Goal: Transaction & Acquisition: Purchase product/service

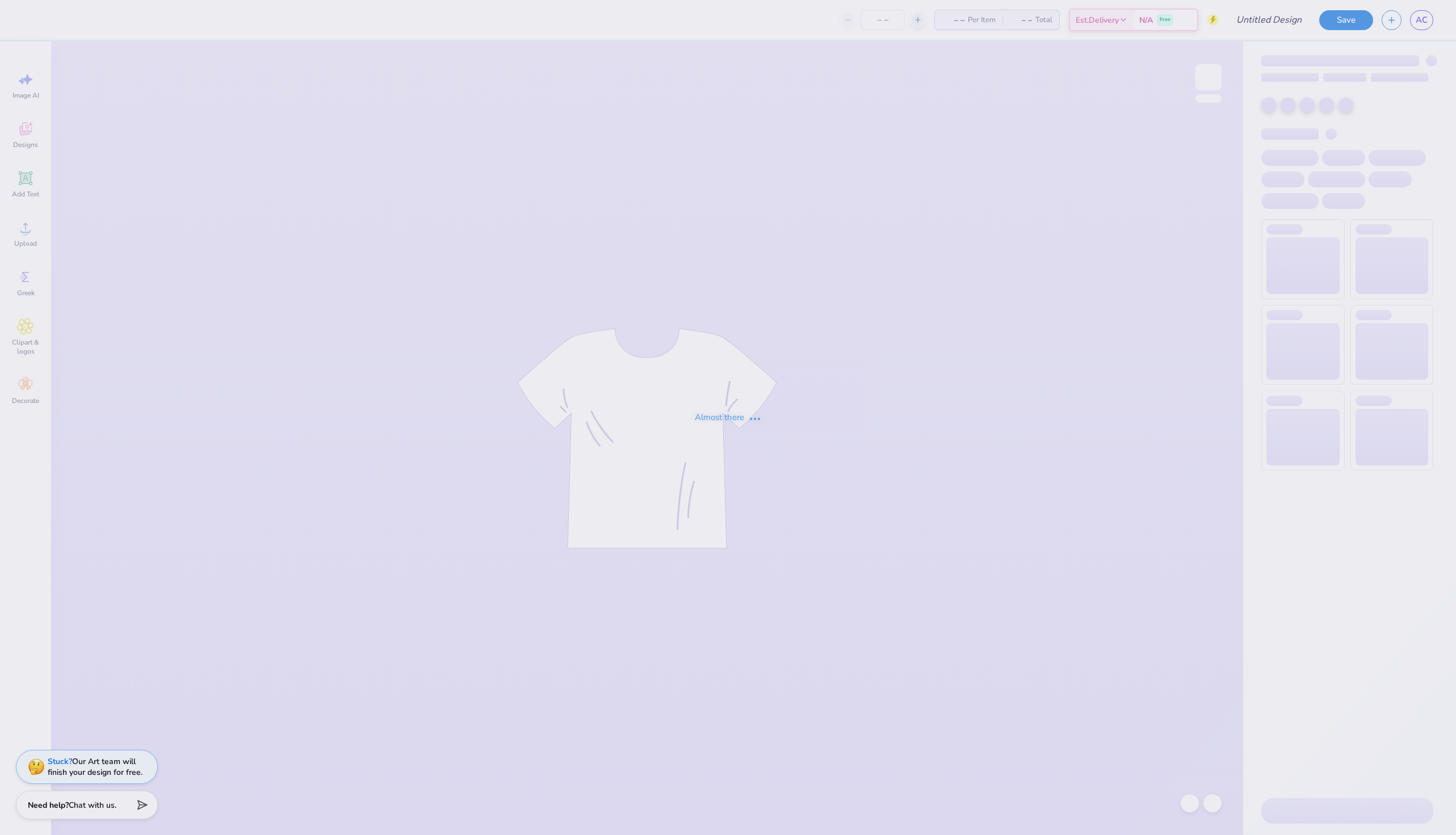
type input "[PERSON_NAME] : [GEOGRAPHIC_DATA][US_STATE]: [US_STATE][GEOGRAPHIC_DATA]"
type input "34"
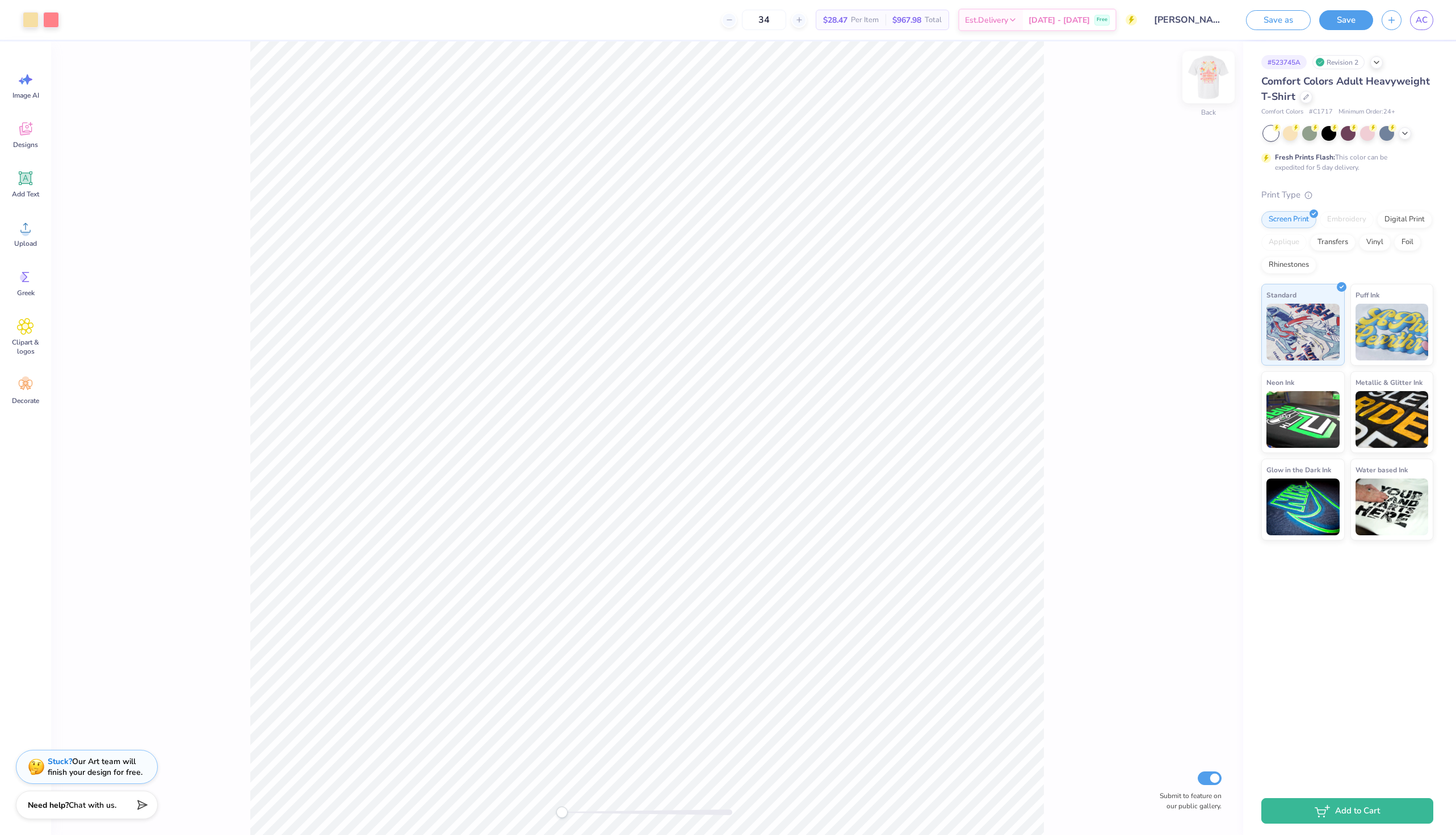
click at [1204, 72] on img at bounding box center [1208, 77] width 45 height 45
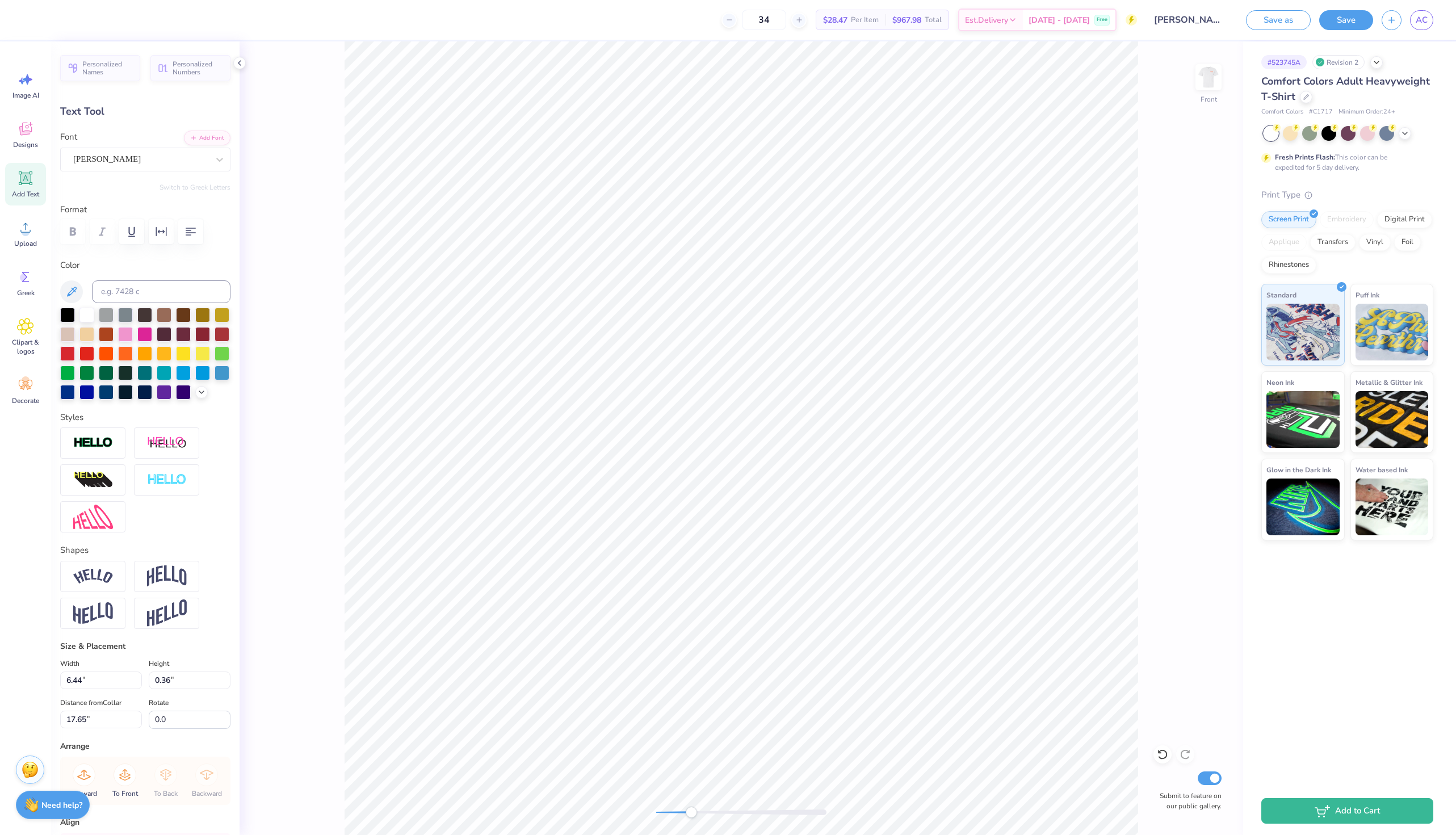
drag, startPoint x: 673, startPoint y: 810, endPoint x: 693, endPoint y: 808, distance: 20.1
click at [693, 809] on div at bounding box center [741, 812] width 170 height 5
click at [217, 161] on icon at bounding box center [219, 159] width 11 height 11
type input "l"
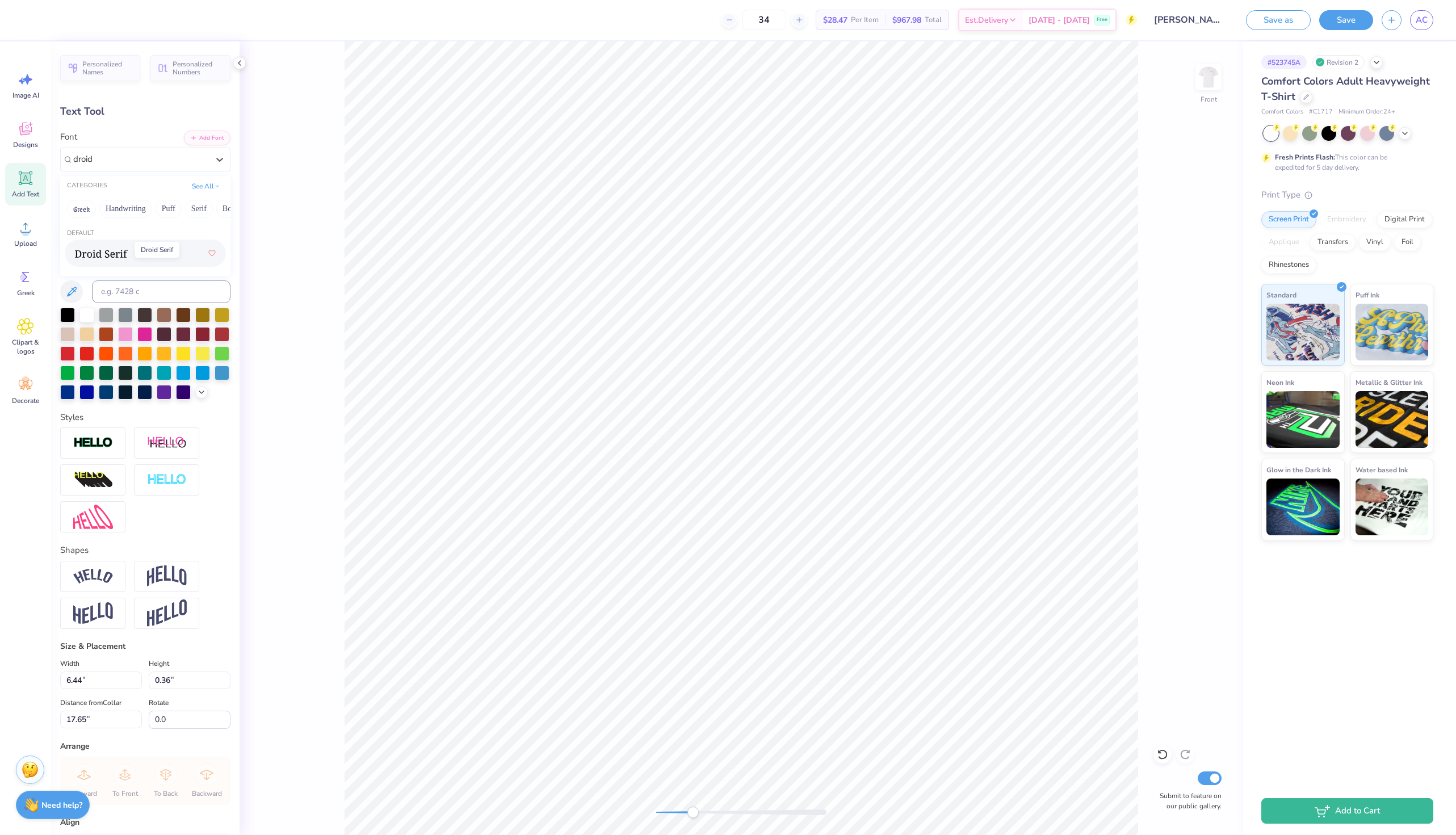
click at [112, 253] on img at bounding box center [101, 254] width 53 height 8
type input "droid"
type input "8.90"
type input "0.46"
type input "17.62"
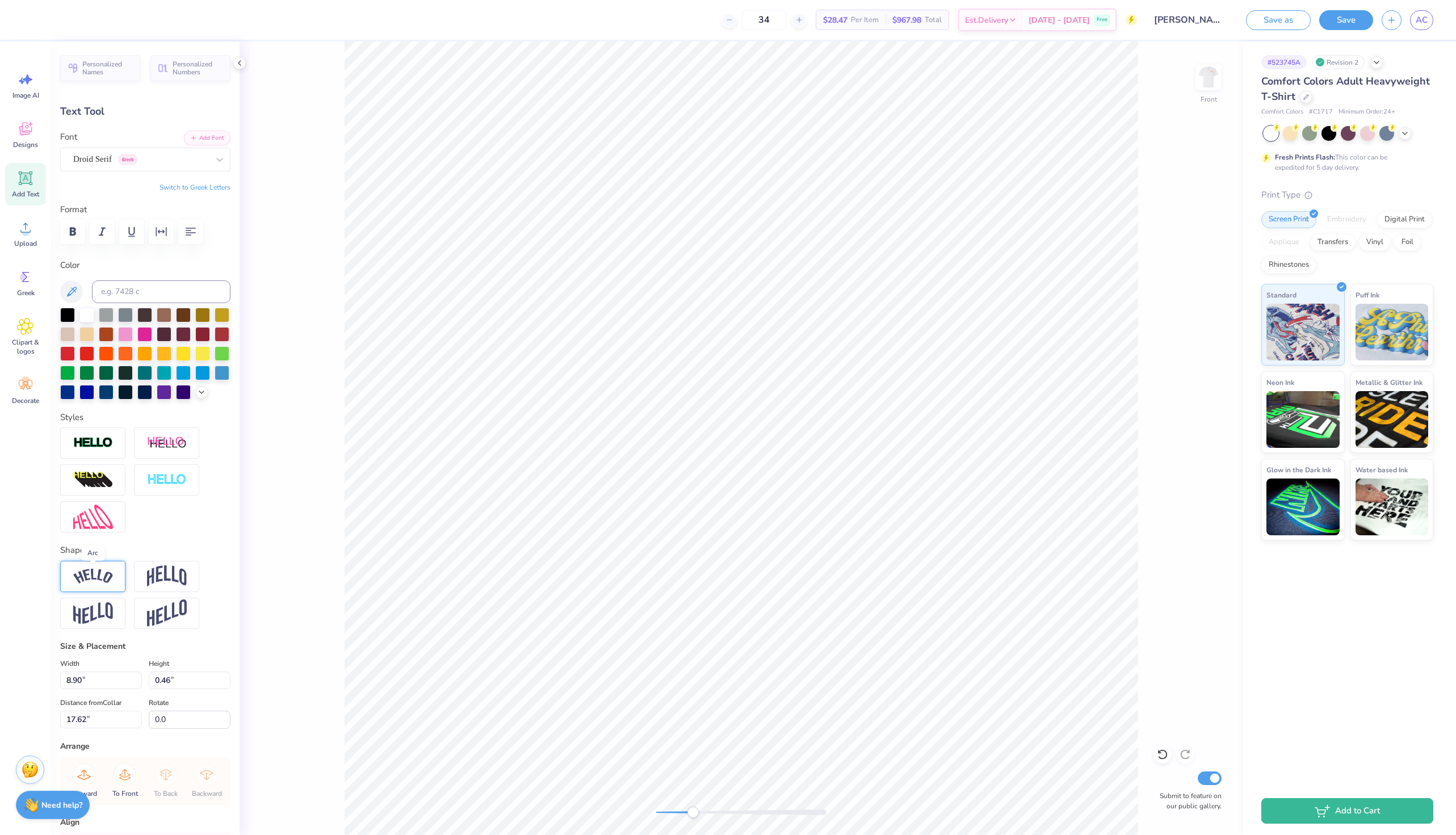
click at [100, 570] on img at bounding box center [92, 576] width 40 height 16
type input "-0.41"
drag, startPoint x: 154, startPoint y: 649, endPoint x: 98, endPoint y: 641, distance: 56.6
click at [97, 641] on div "Accessibility label" at bounding box center [99, 646] width 11 height 11
type input "-0.31"
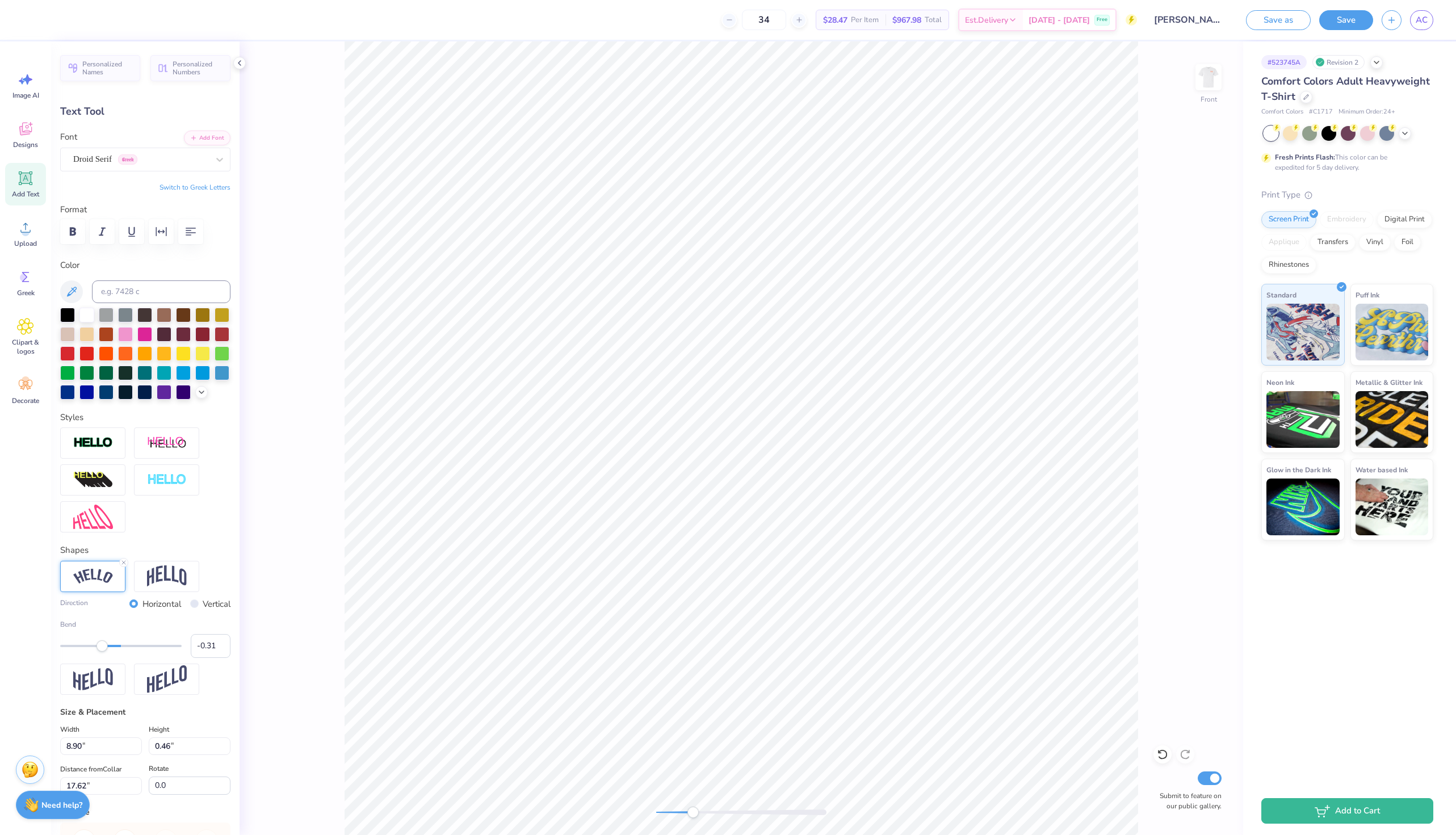
drag, startPoint x: 94, startPoint y: 645, endPoint x: 102, endPoint y: 645, distance: 8.0
click at [102, 645] on div "Accessibility label" at bounding box center [102, 646] width 11 height 11
type input "-0.34"
click at [101, 645] on div "Accessibility label" at bounding box center [100, 646] width 11 height 11
type input "9.23"
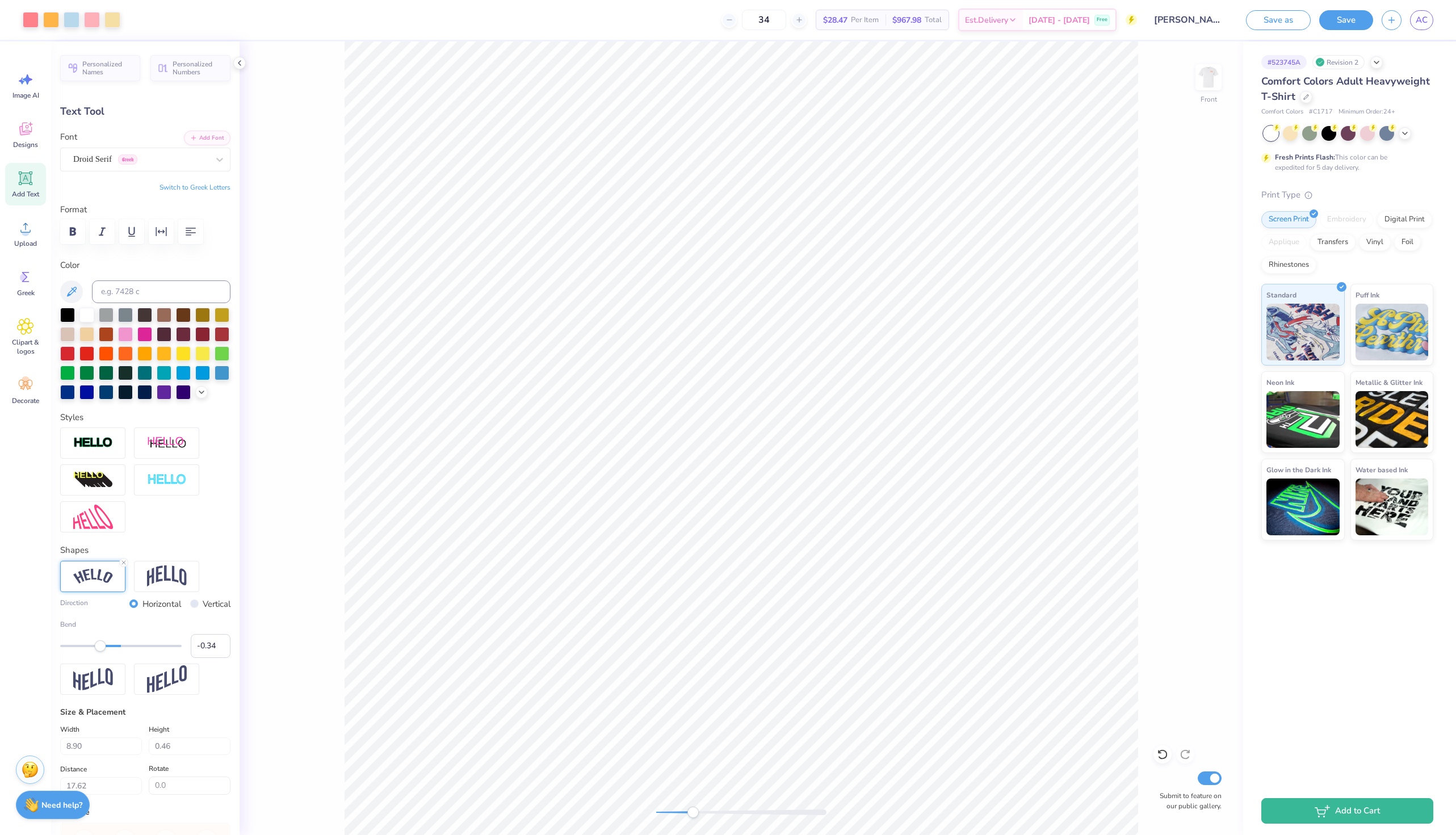
type input "0.94"
drag, startPoint x: 698, startPoint y: 815, endPoint x: 658, endPoint y: 810, distance: 40.3
click at [658, 810] on div at bounding box center [741, 812] width 170 height 5
type input "17.39"
click at [1202, 76] on img at bounding box center [1208, 77] width 45 height 45
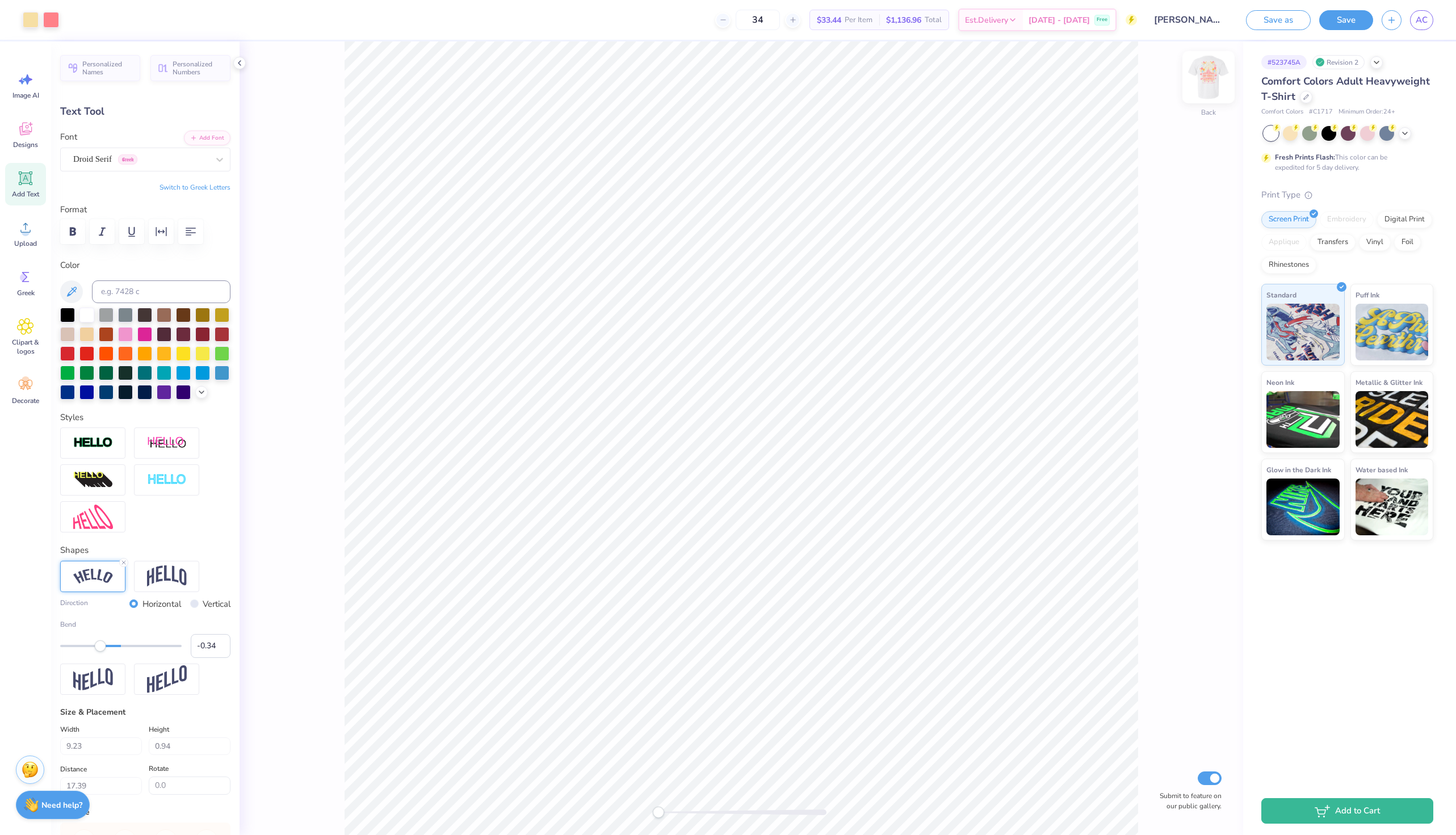
click at [1204, 70] on img at bounding box center [1208, 77] width 45 height 45
click at [1202, 69] on img at bounding box center [1208, 77] width 45 height 45
click at [27, 180] on icon at bounding box center [26, 178] width 14 height 14
type input "5.59"
type input "1.62"
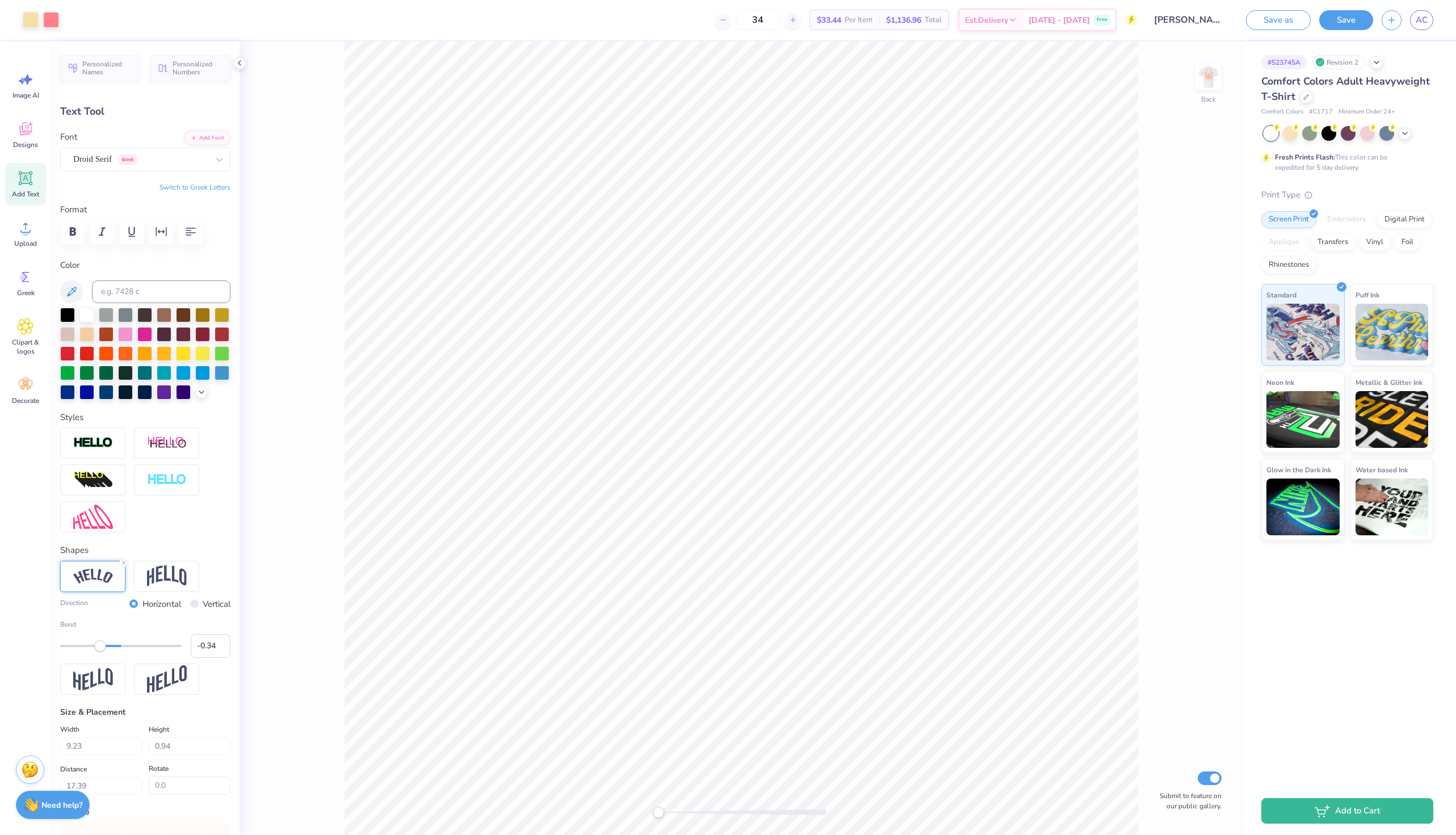
type input "11.69"
type textarea "[DATE]"
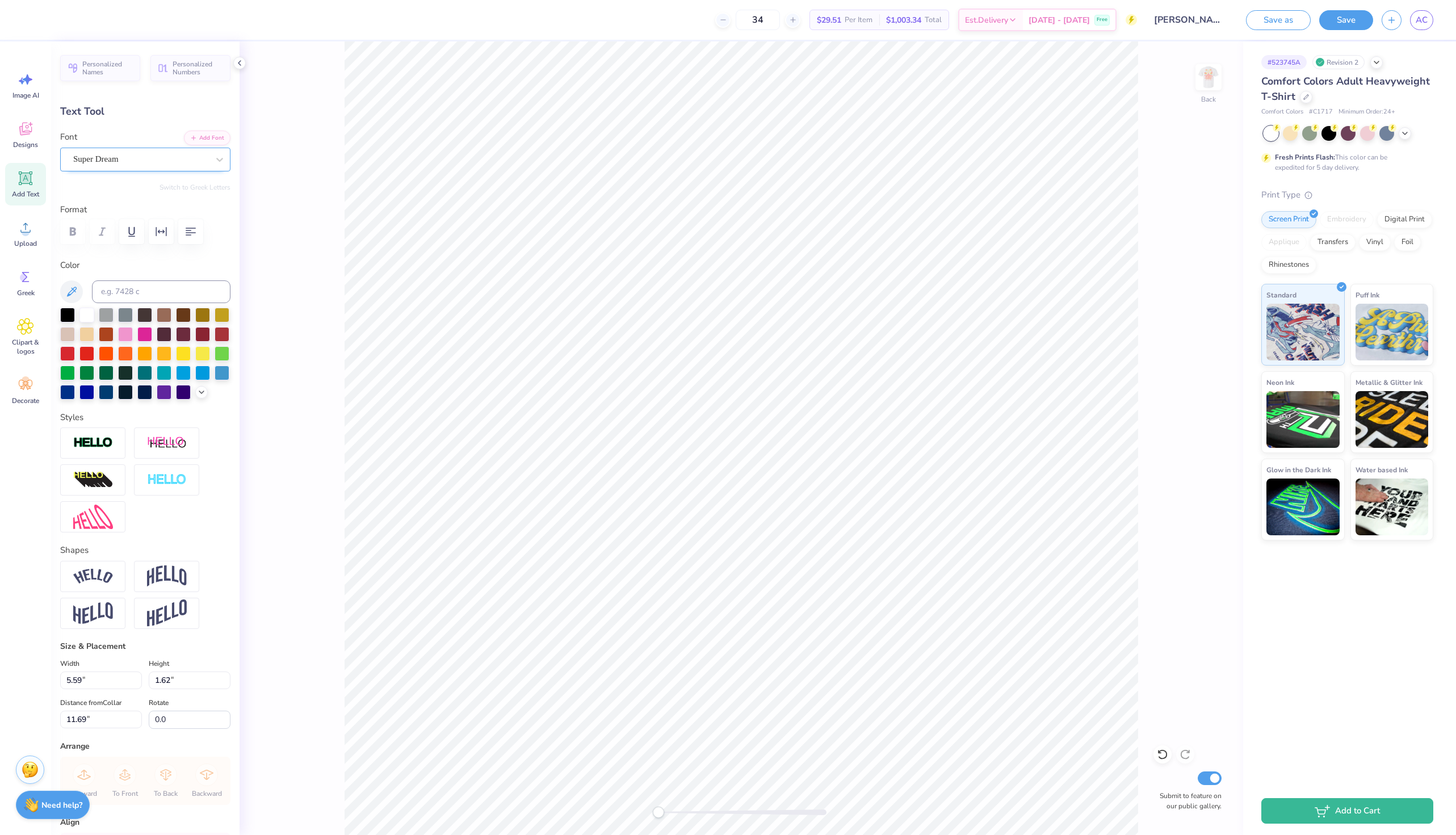
click at [172, 163] on div "Super Dream" at bounding box center [140, 159] width 137 height 18
click at [120, 253] on div "Droid Serif Greek" at bounding box center [106, 254] width 62 height 12
type input "droid"
type input "11.39"
type input "1.70"
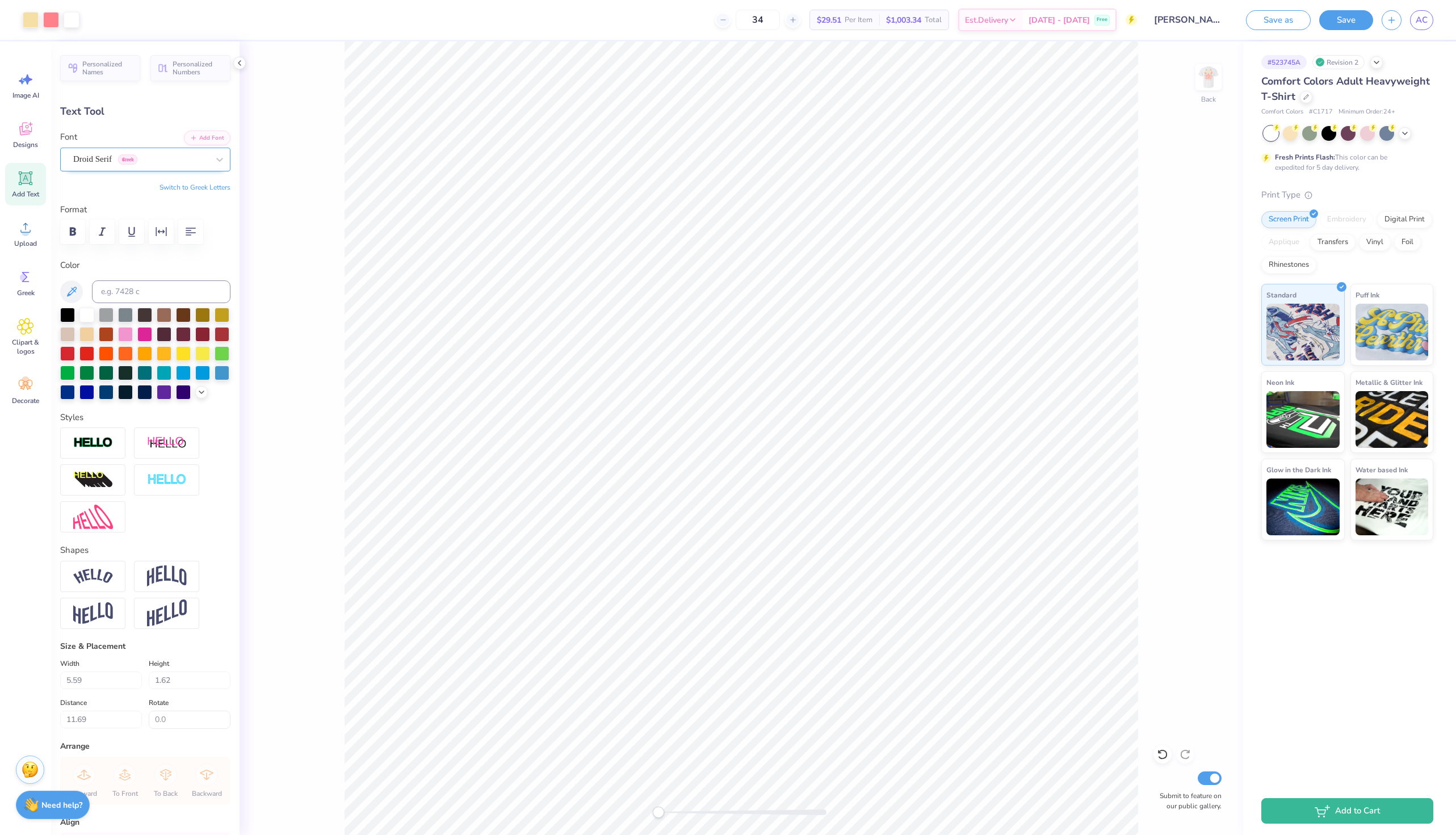
type input "11.65"
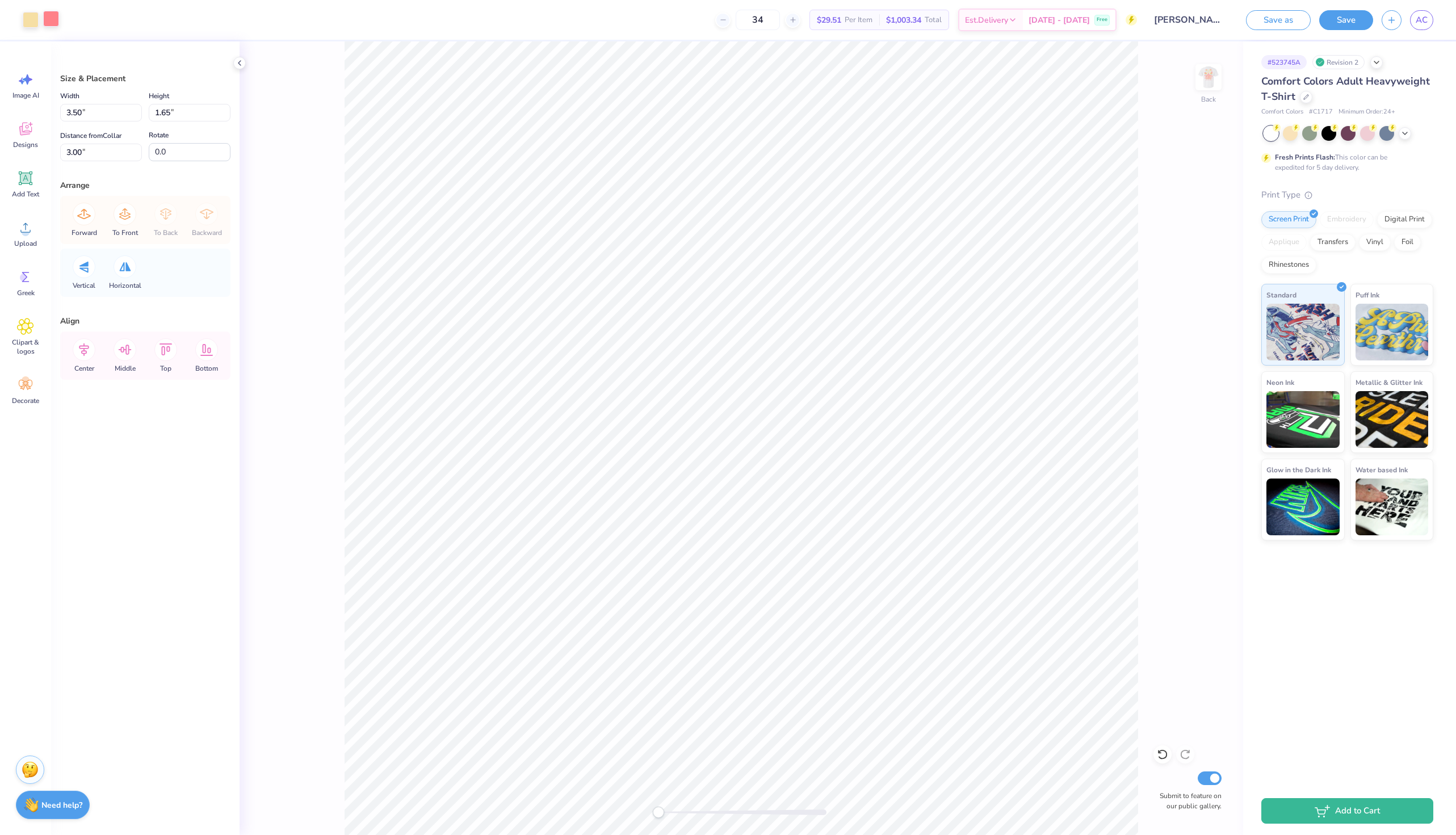
click at [52, 19] on div at bounding box center [51, 19] width 16 height 16
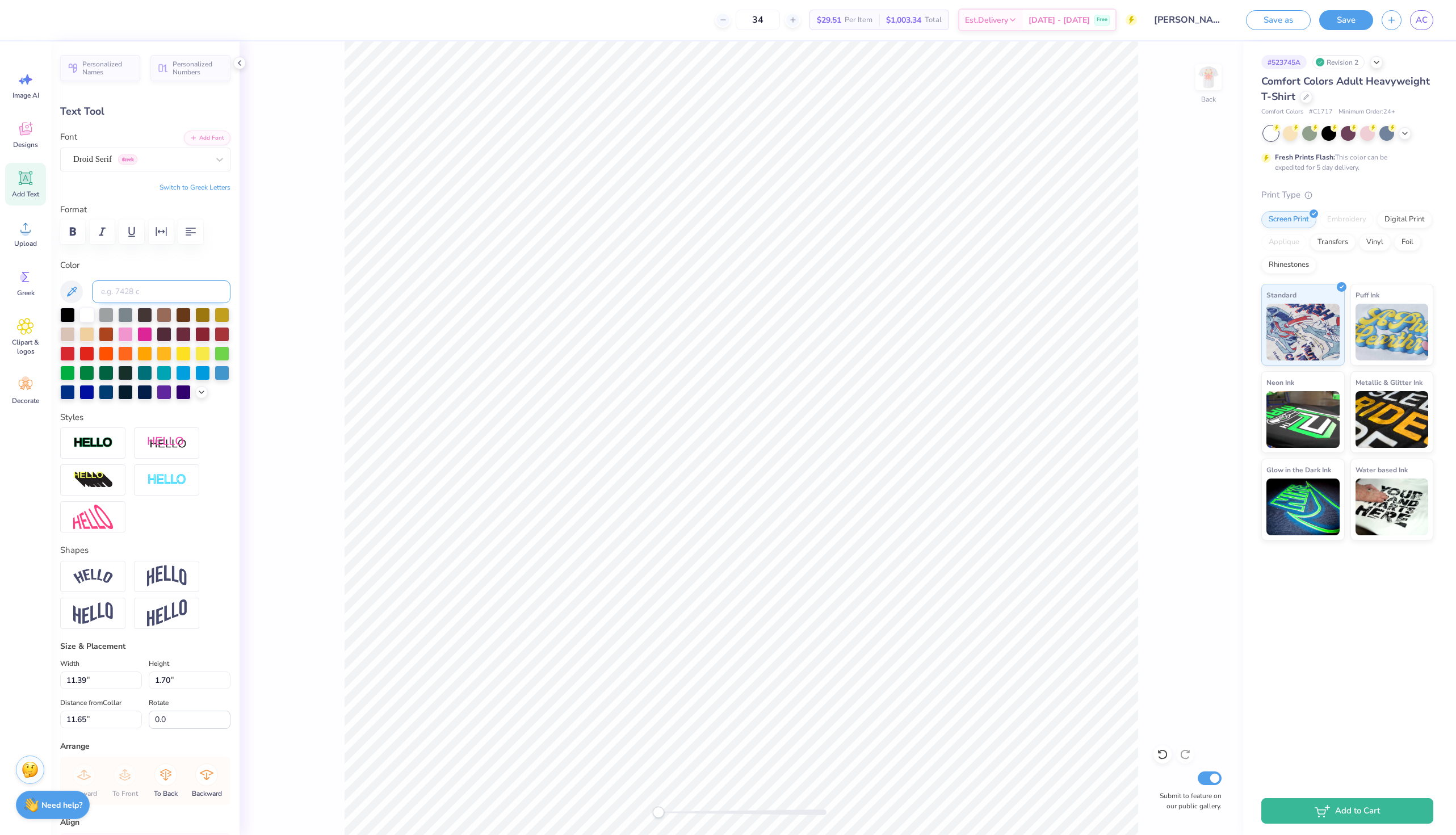
click at [177, 291] on input at bounding box center [161, 292] width 138 height 23
type input "177"
type input "6.32"
type input "0.94"
drag, startPoint x: 658, startPoint y: 810, endPoint x: 695, endPoint y: 809, distance: 37.0
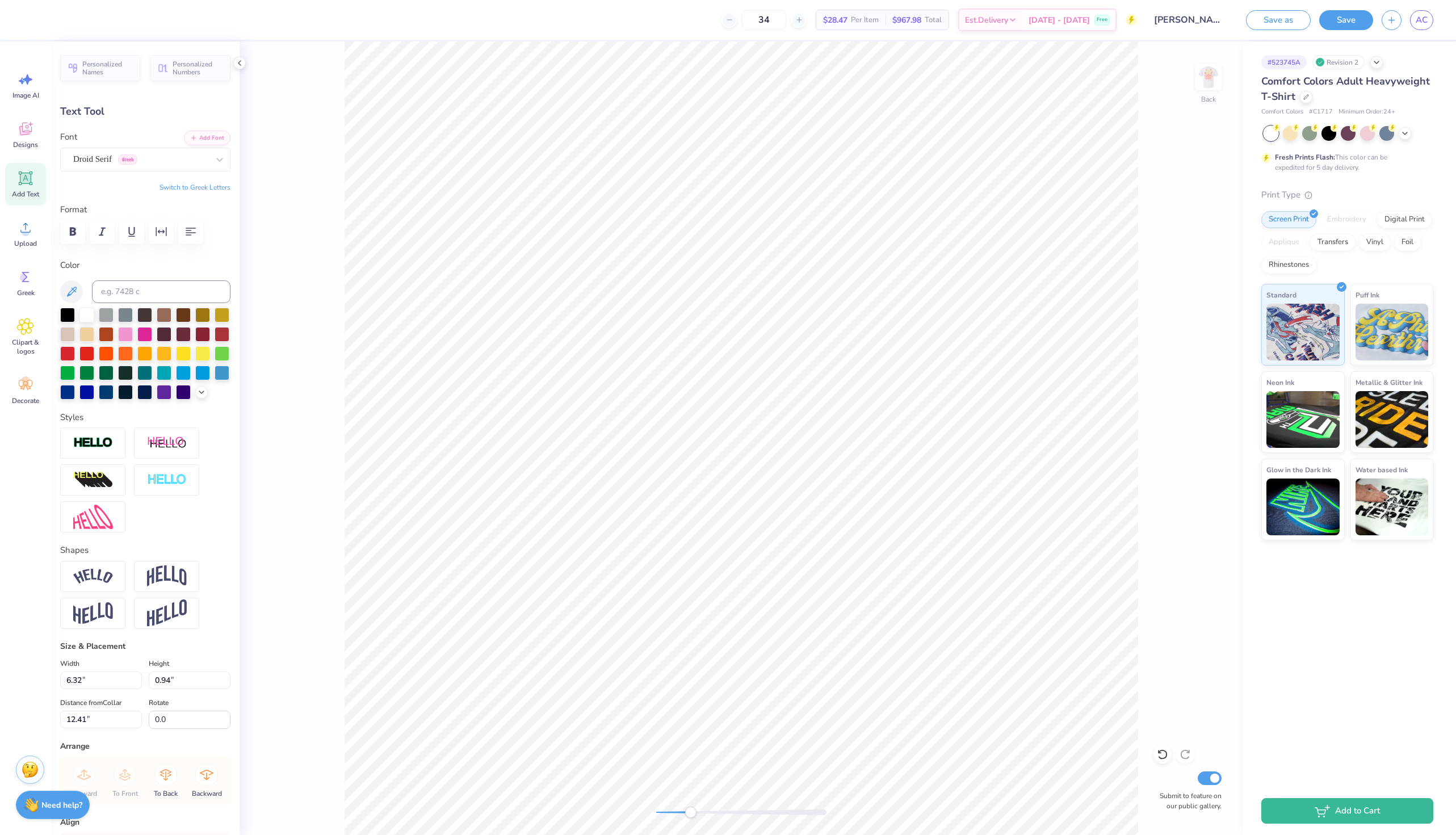
click at [695, 809] on div "Accessibility label" at bounding box center [691, 812] width 11 height 11
type input "5.63"
type input "2.38"
type input "0.35"
type input "6.22"
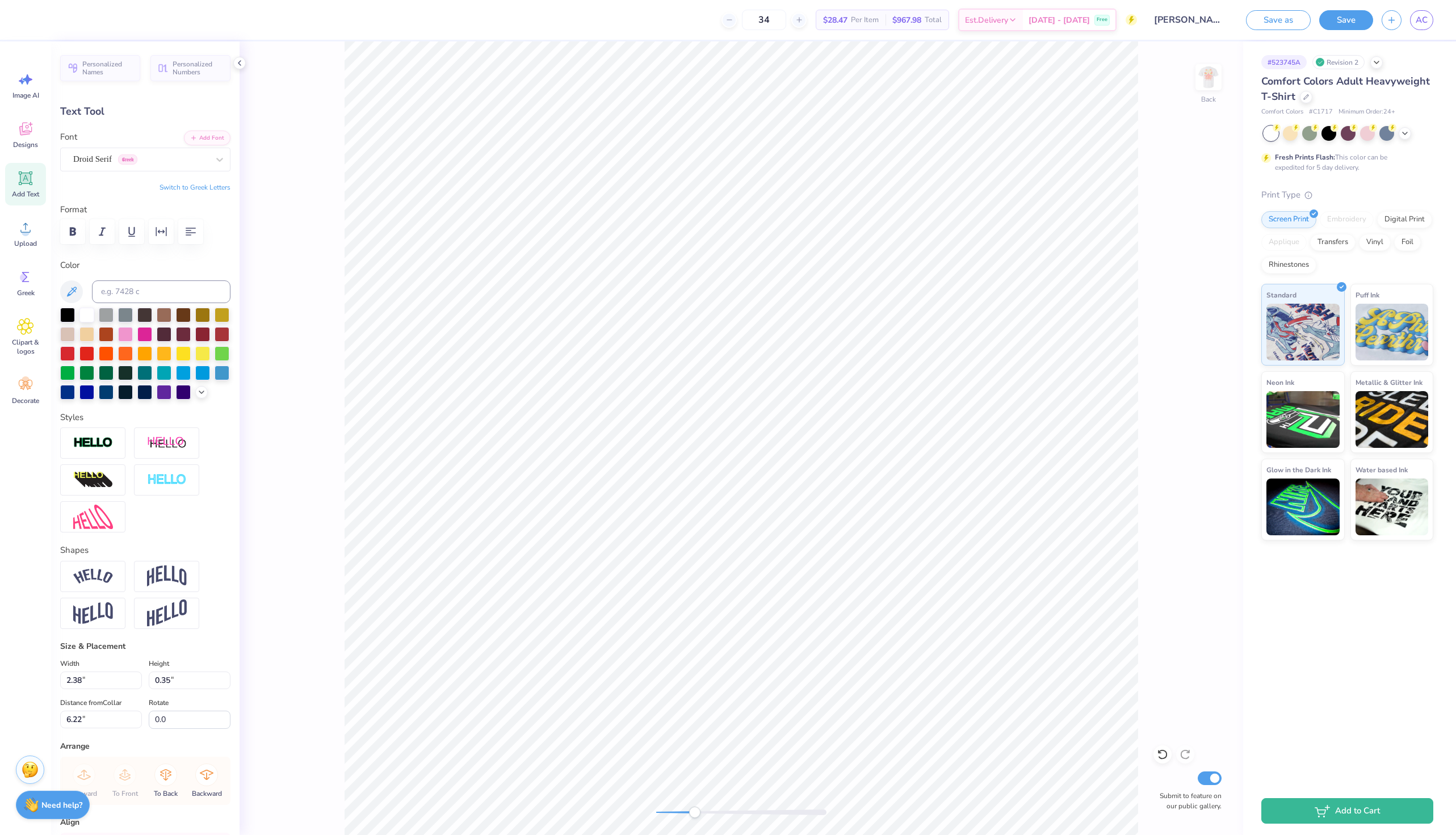
type input "3.25"
type input "0.48"
type input "4.91"
type input "3.51"
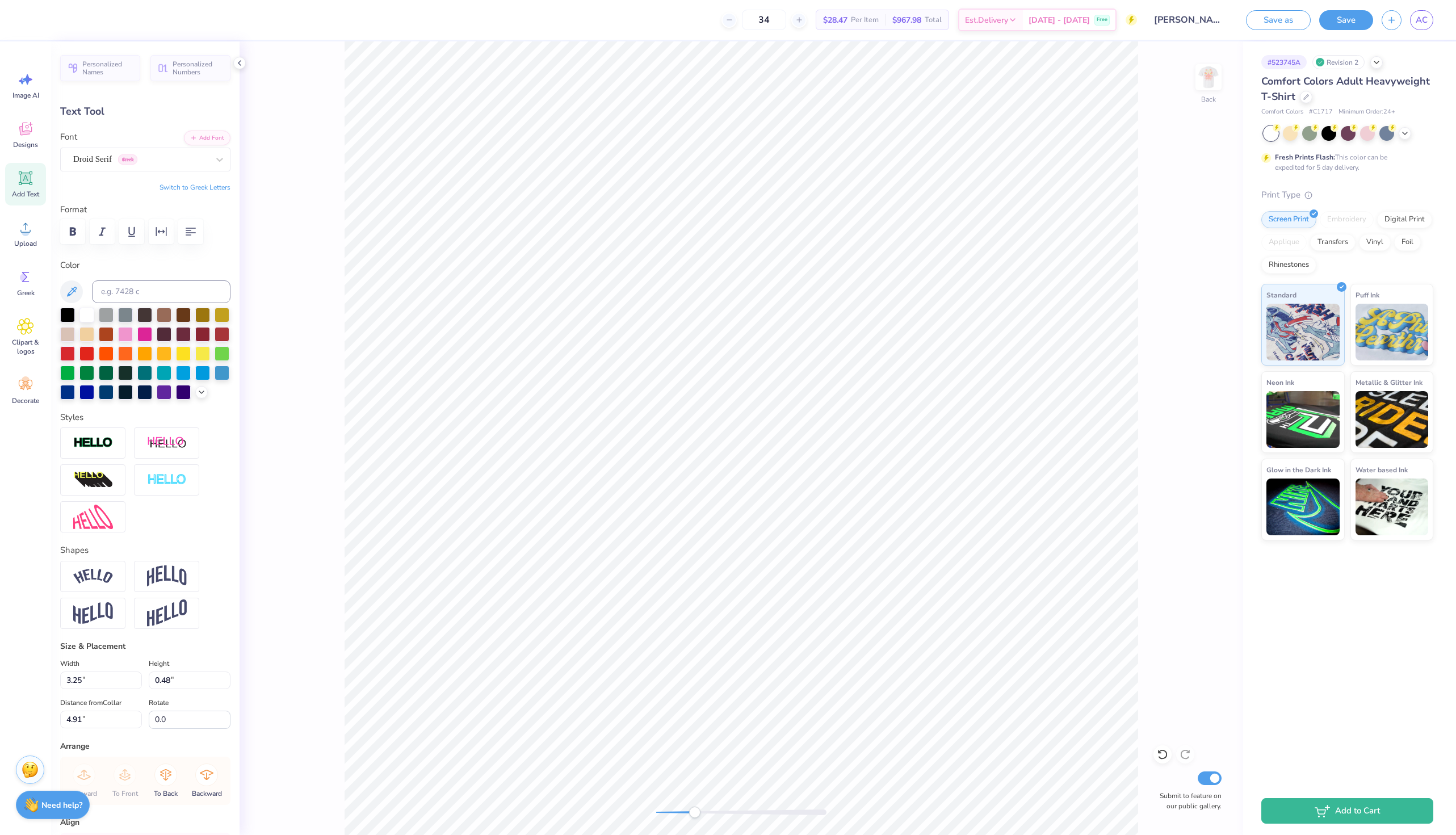
type input "0.52"
click at [649, 809] on div "Back Submit to feature on our public gallery." at bounding box center [741, 438] width 1004 height 794
drag, startPoint x: 726, startPoint y: 813, endPoint x: 702, endPoint y: 811, distance: 24.1
click at [702, 811] on div at bounding box center [741, 812] width 170 height 5
type input "4.87"
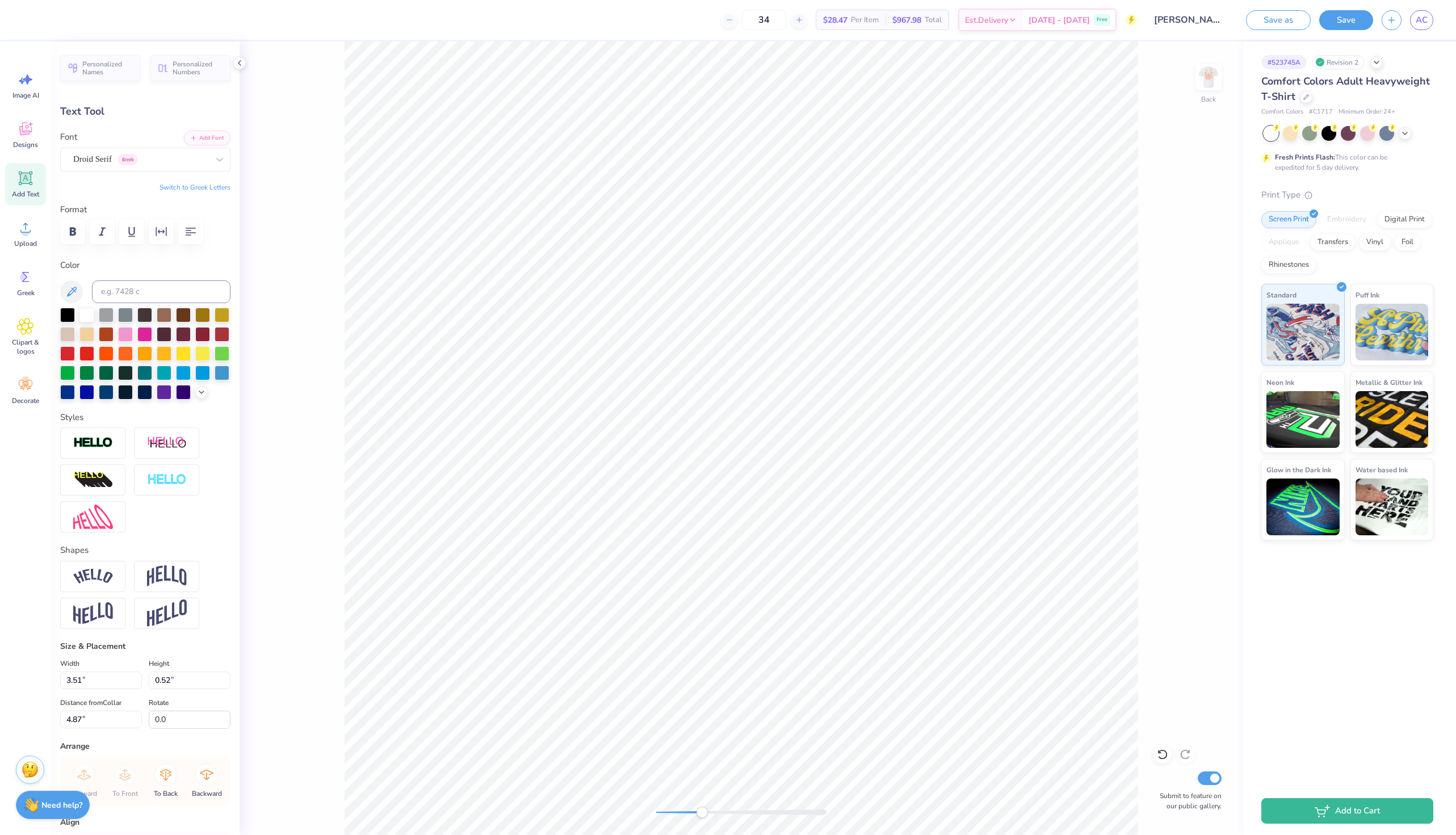
type input "2.90"
type input "0.43"
type input "4.96"
type input "2.58"
type input "0.38"
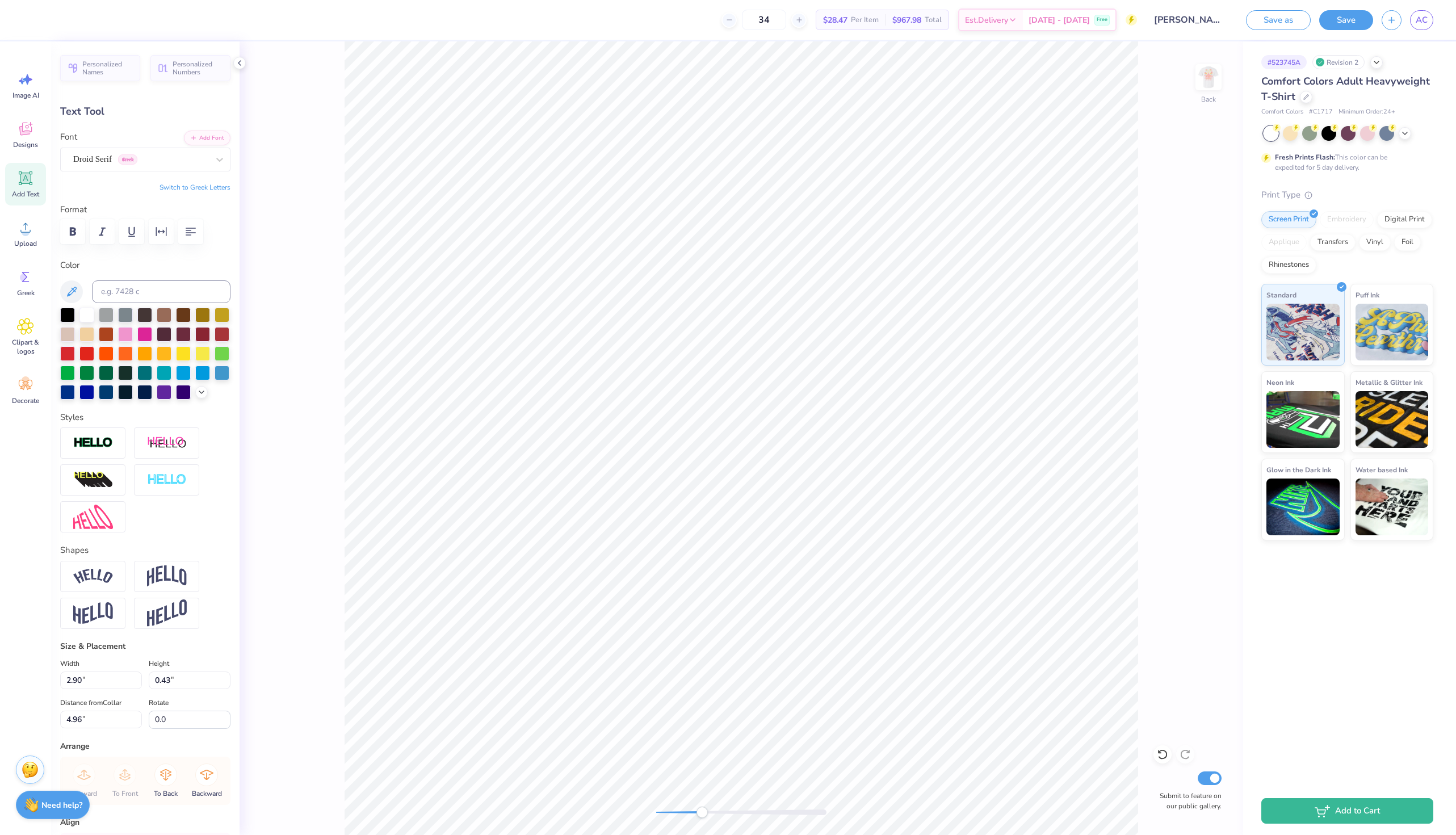
type input "4.85"
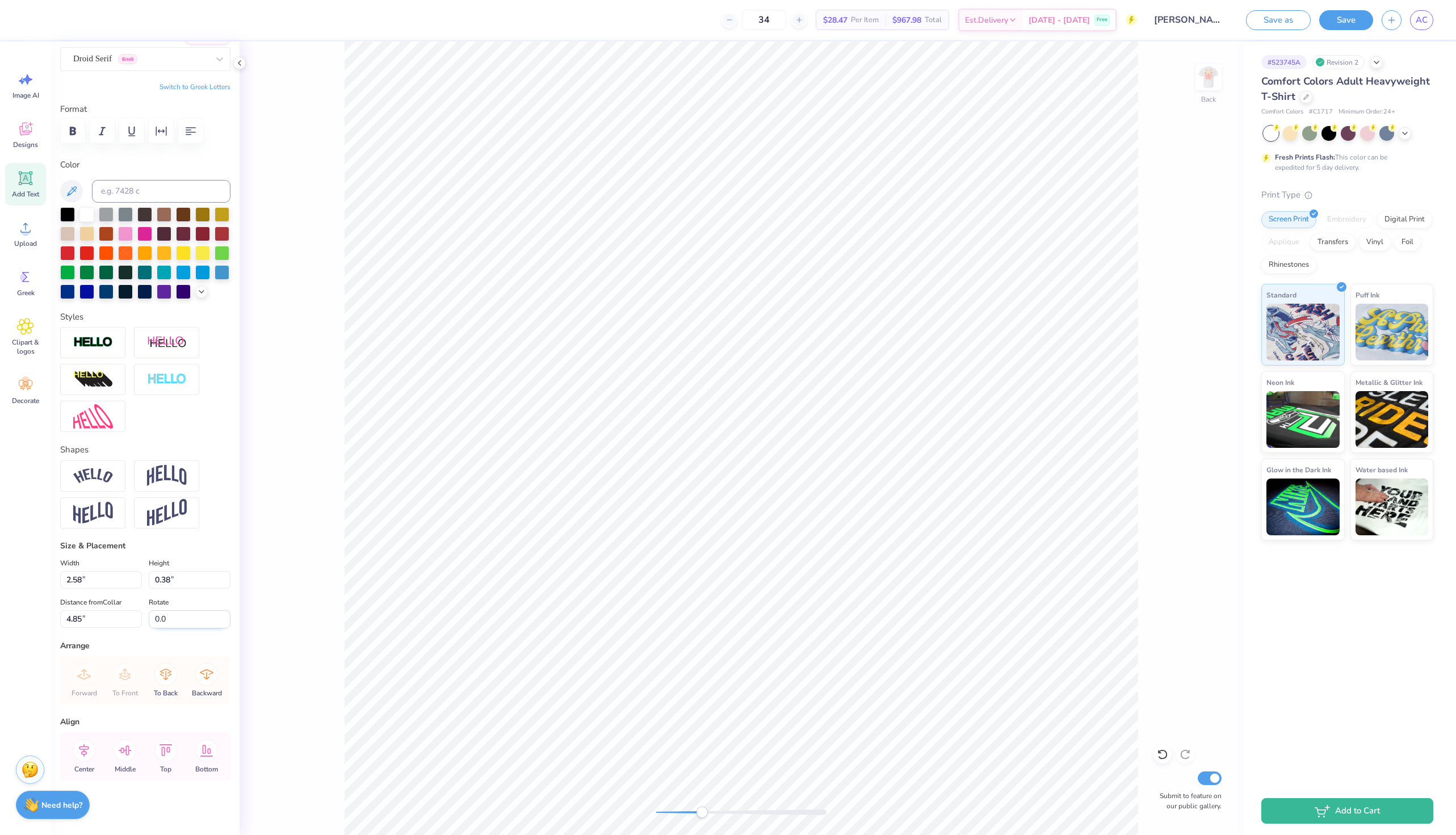
scroll to position [0, 0]
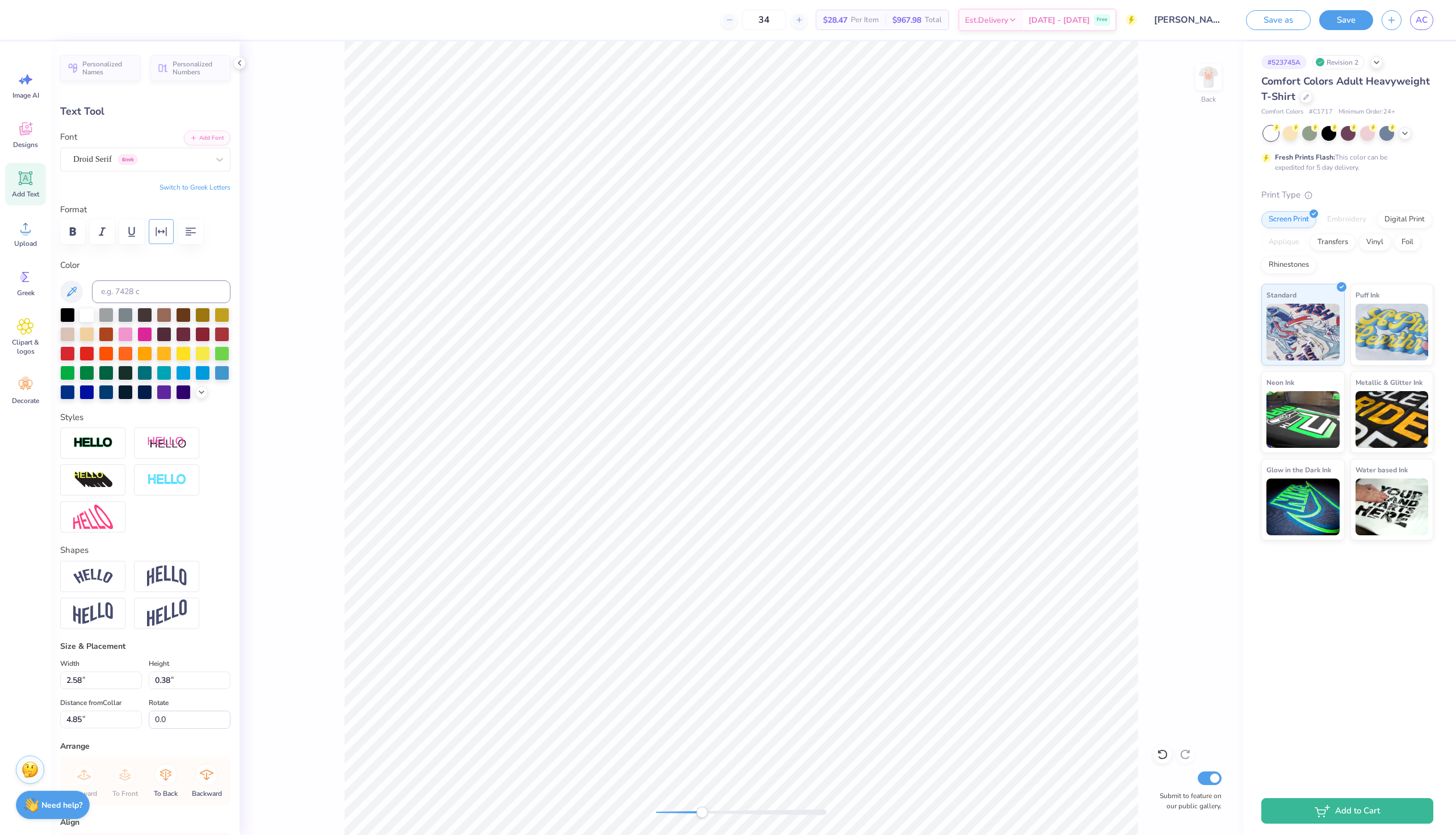
click at [155, 230] on icon "button" at bounding box center [161, 232] width 14 height 14
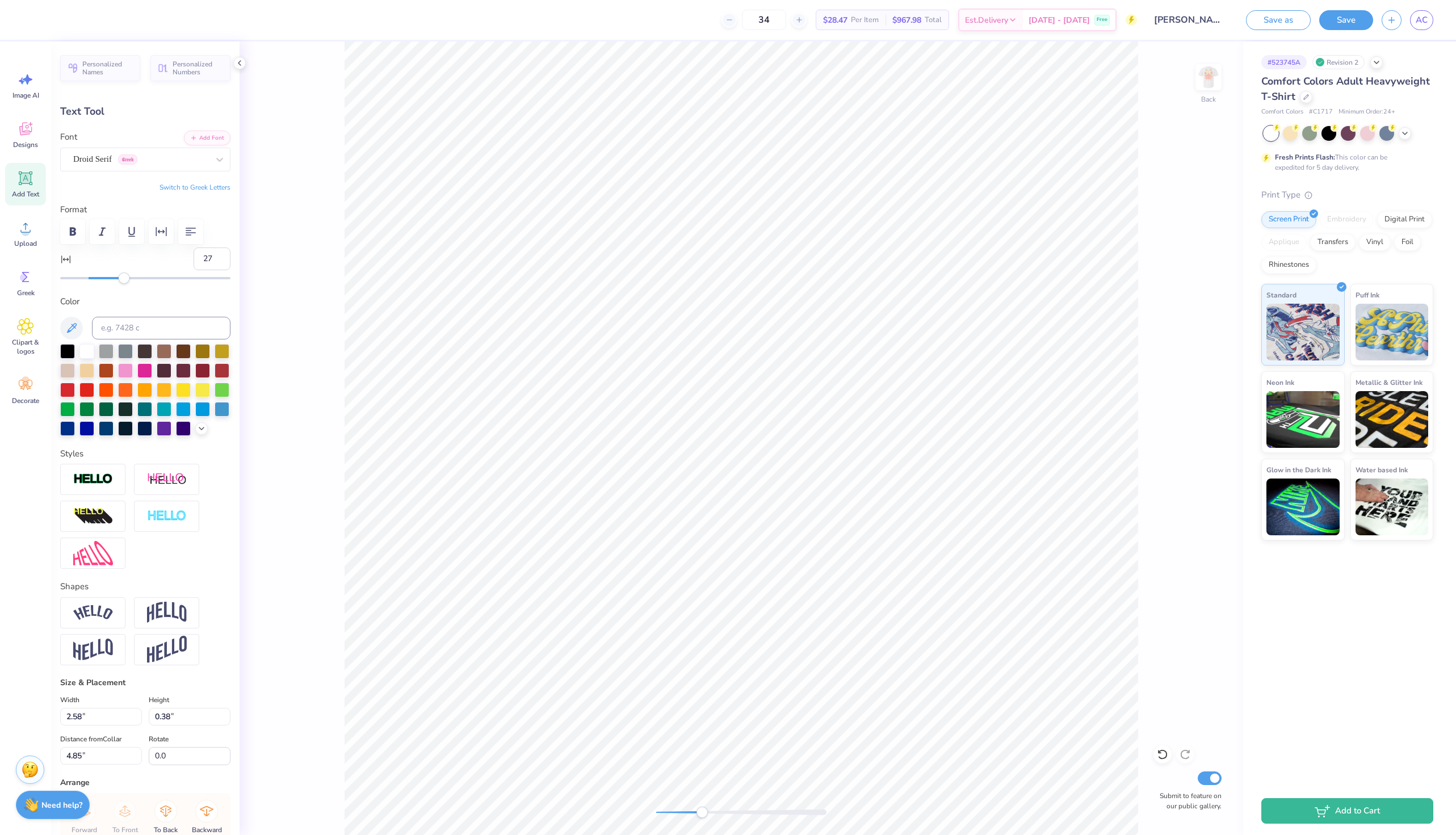
type input "28"
drag, startPoint x: 94, startPoint y: 277, endPoint x: 128, endPoint y: 277, distance: 34.0
click at [128, 277] on div "Accessibility label" at bounding box center [124, 278] width 11 height 11
type input "20"
drag, startPoint x: 128, startPoint y: 277, endPoint x: 117, endPoint y: 277, distance: 11.0
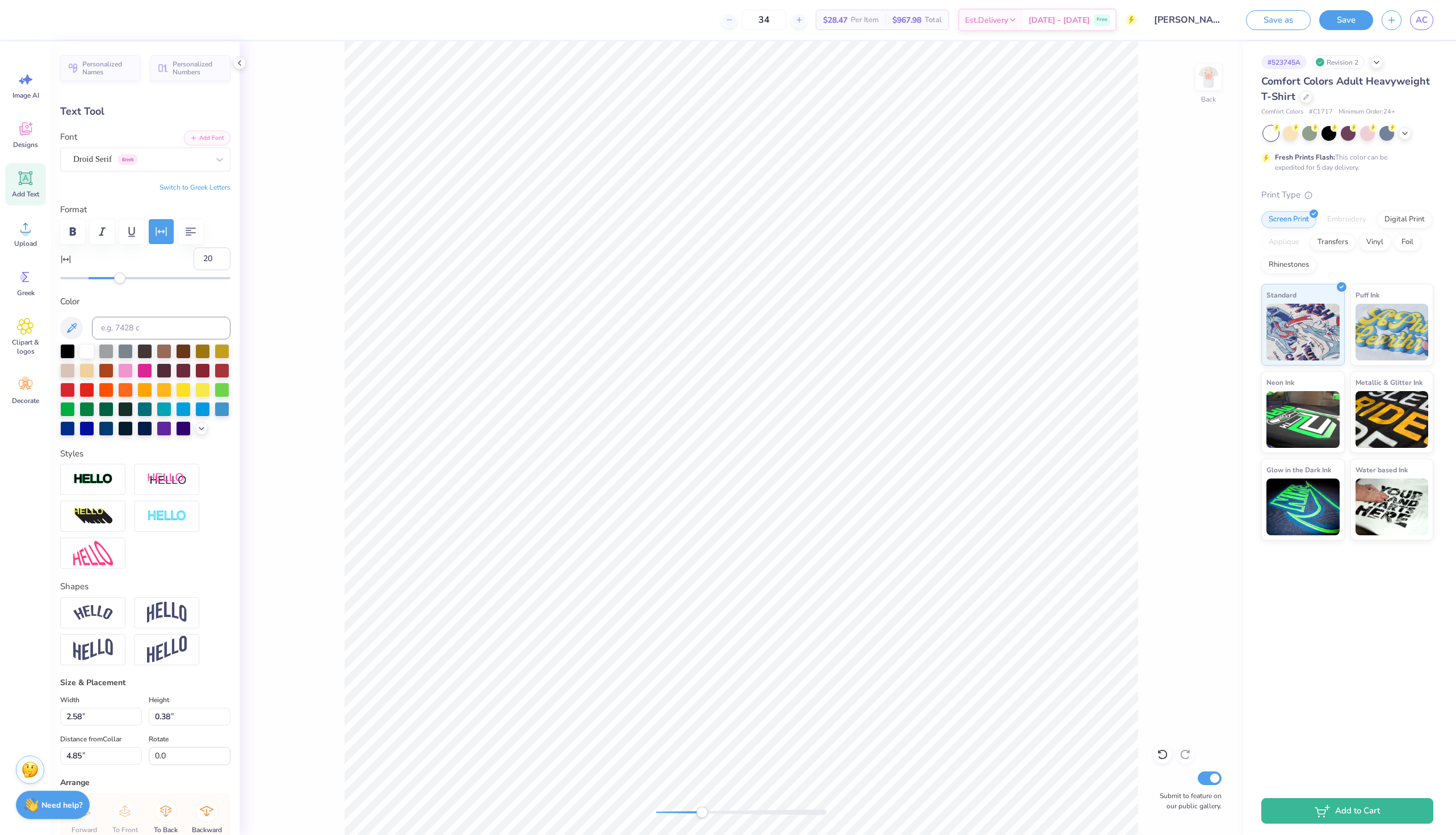
click at [117, 277] on div "Accessibility label" at bounding box center [119, 278] width 11 height 11
type input "16"
drag, startPoint x: 117, startPoint y: 277, endPoint x: 111, endPoint y: 277, distance: 6.0
click at [111, 277] on div "Accessibility label" at bounding box center [117, 278] width 11 height 11
click at [693, 799] on div "Back Submit to feature on our public gallery." at bounding box center [741, 438] width 1004 height 794
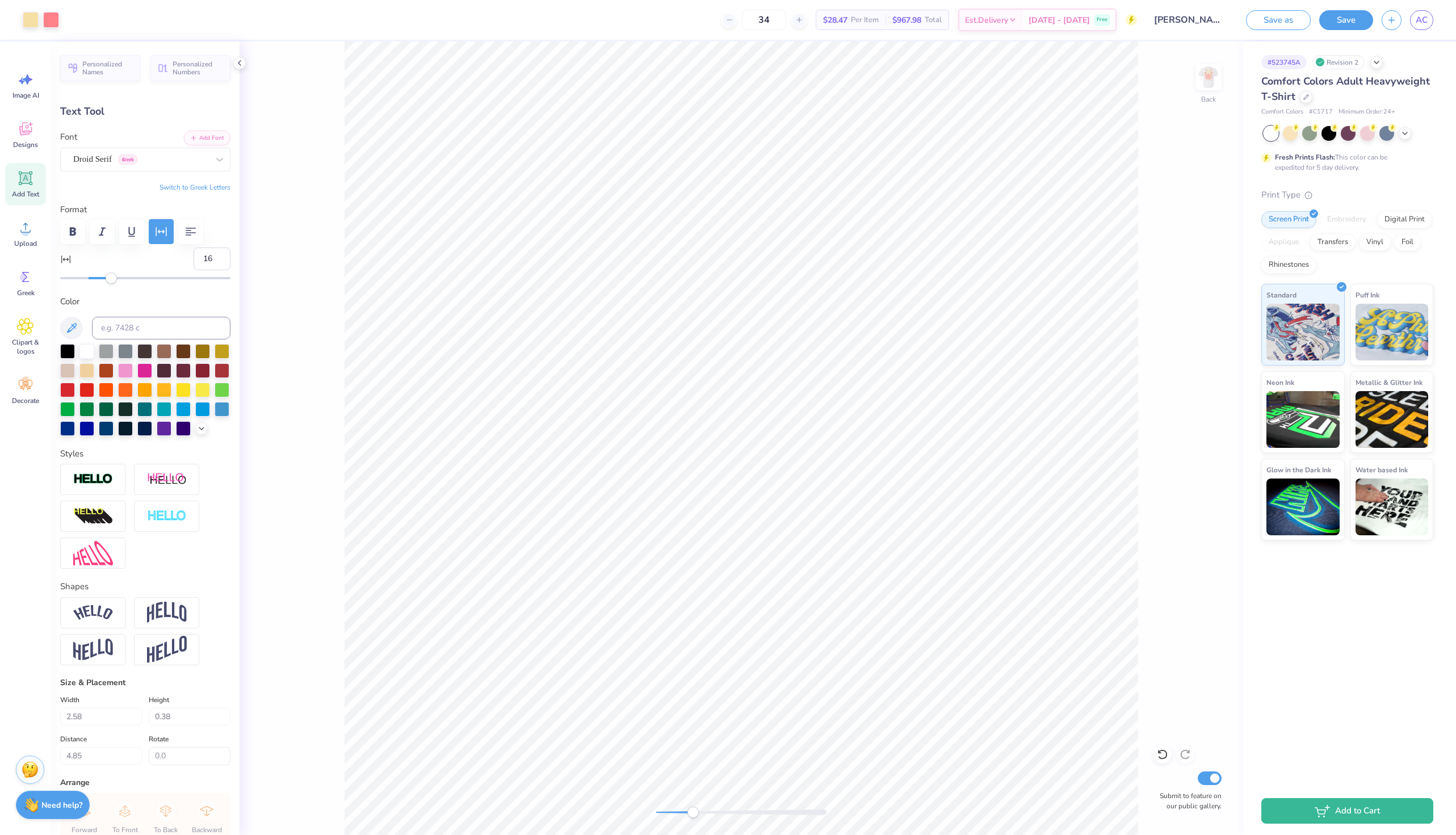
type input "3.17"
type input "4.81"
type input "21"
drag, startPoint x: 109, startPoint y: 280, endPoint x: 119, endPoint y: 281, distance: 10.0
click at [119, 281] on div "Accessibility label" at bounding box center [118, 278] width 11 height 11
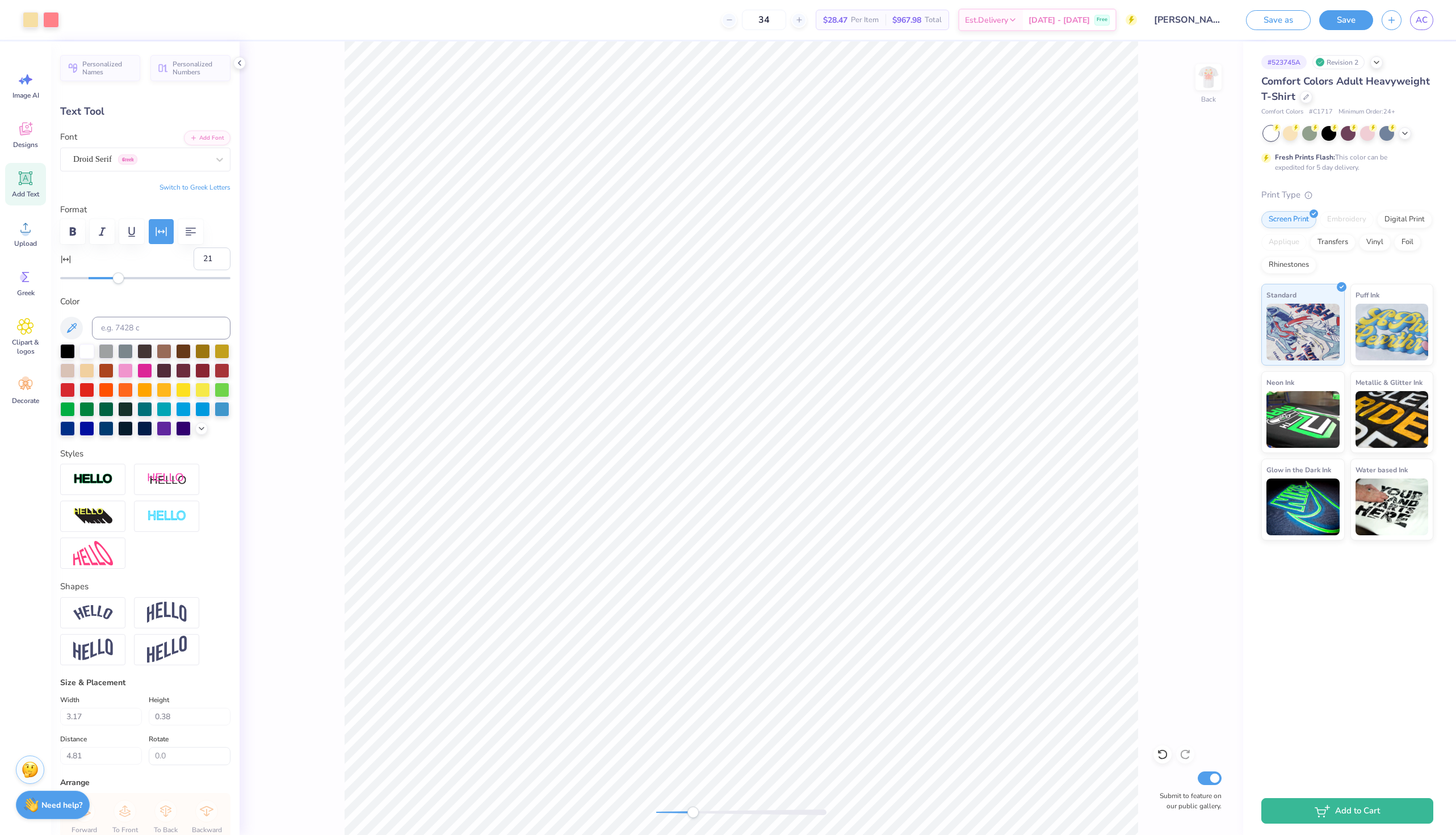
type input "3.35"
click at [661, 805] on div "Back Submit to feature on our public gallery." at bounding box center [741, 438] width 1004 height 794
drag, startPoint x: 660, startPoint y: 813, endPoint x: 691, endPoint y: 807, distance: 31.6
click at [687, 807] on div "Accessibility label" at bounding box center [682, 812] width 11 height 11
type textarea "Carnival"
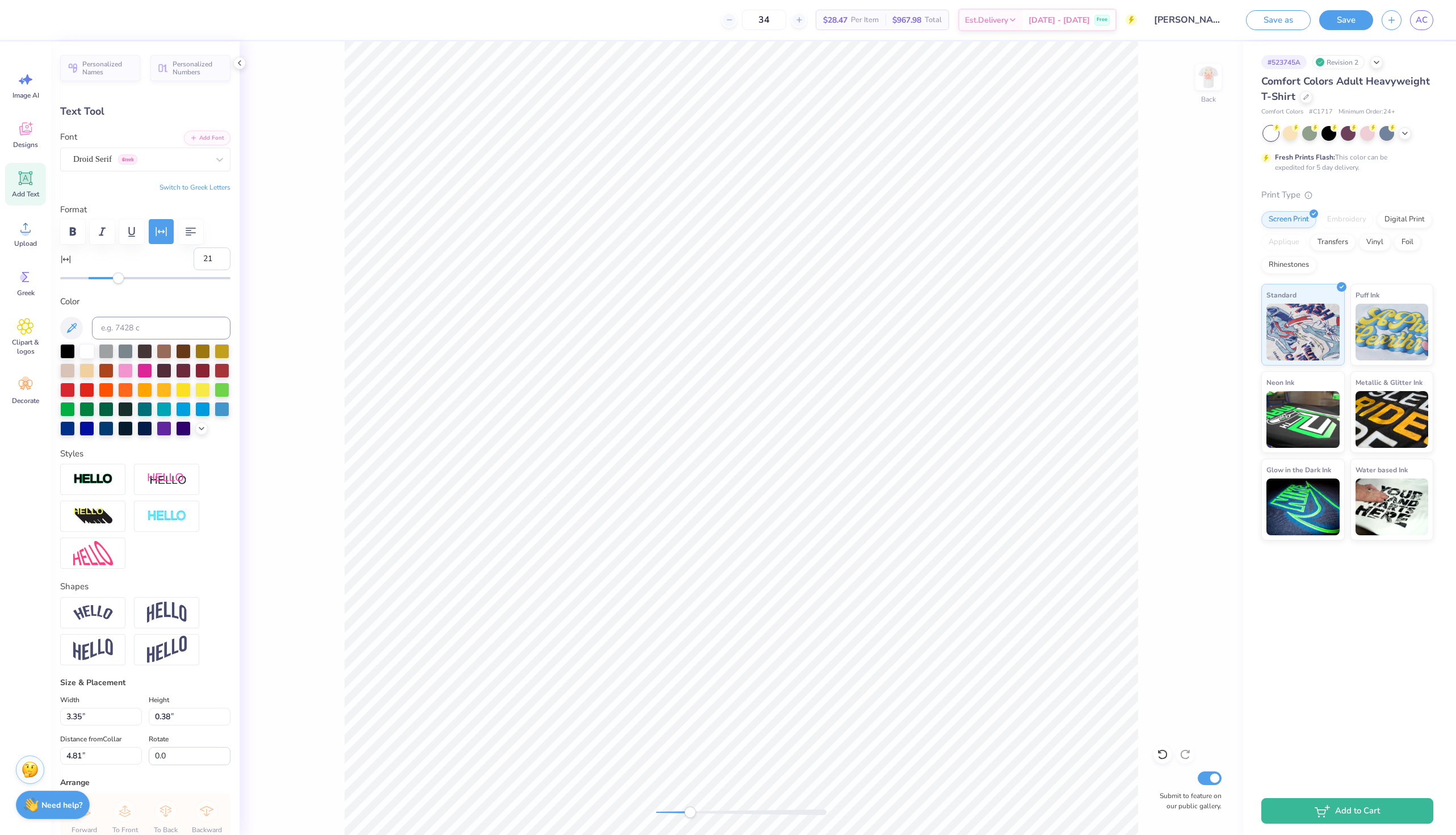
scroll to position [0, 1]
type input "3.24"
type input "0.37"
type input "4.82"
drag, startPoint x: 689, startPoint y: 814, endPoint x: 651, endPoint y: 811, distance: 38.1
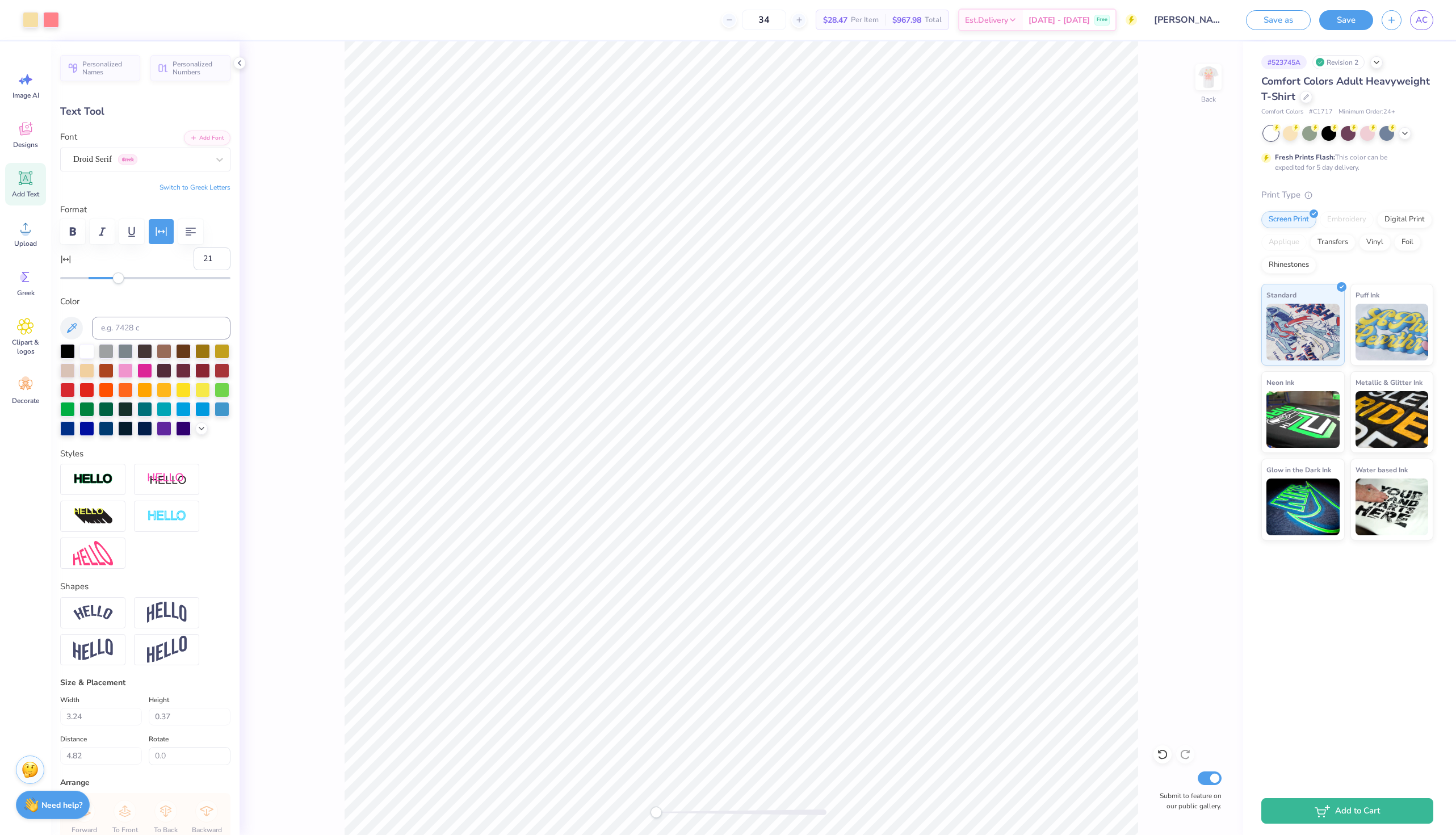
click at [651, 811] on div "Accessibility label" at bounding box center [656, 812] width 11 height 11
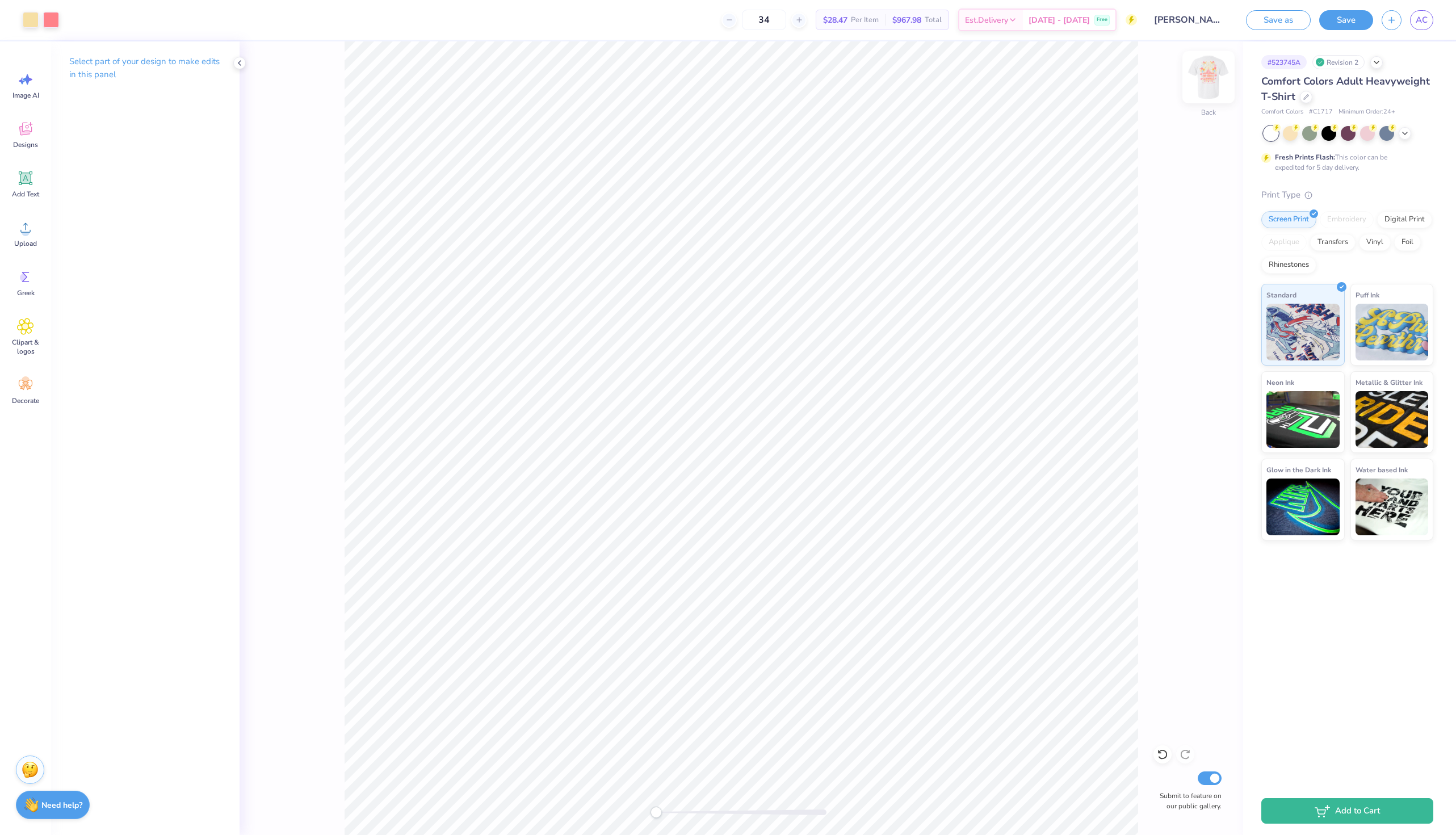
click at [1210, 75] on img at bounding box center [1208, 77] width 45 height 45
click at [1203, 72] on img at bounding box center [1208, 77] width 45 height 45
click at [1207, 80] on img at bounding box center [1208, 77] width 45 height 45
click at [1343, 21] on button "Save" at bounding box center [1346, 18] width 54 height 20
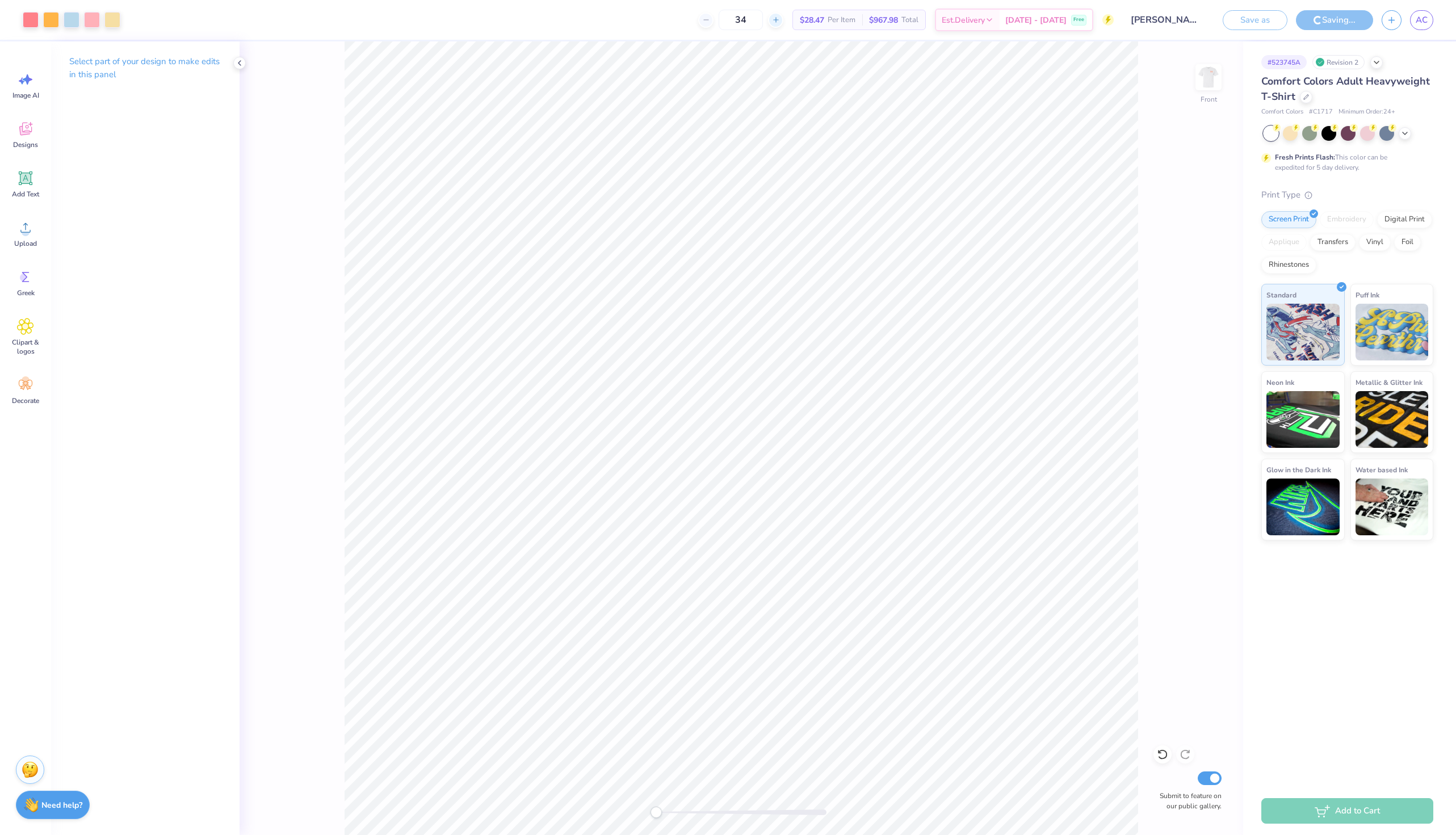
click at [778, 20] on line at bounding box center [775, 20] width 5 height 0
type input "37"
click at [1418, 20] on span "AC" at bounding box center [1422, 20] width 12 height 13
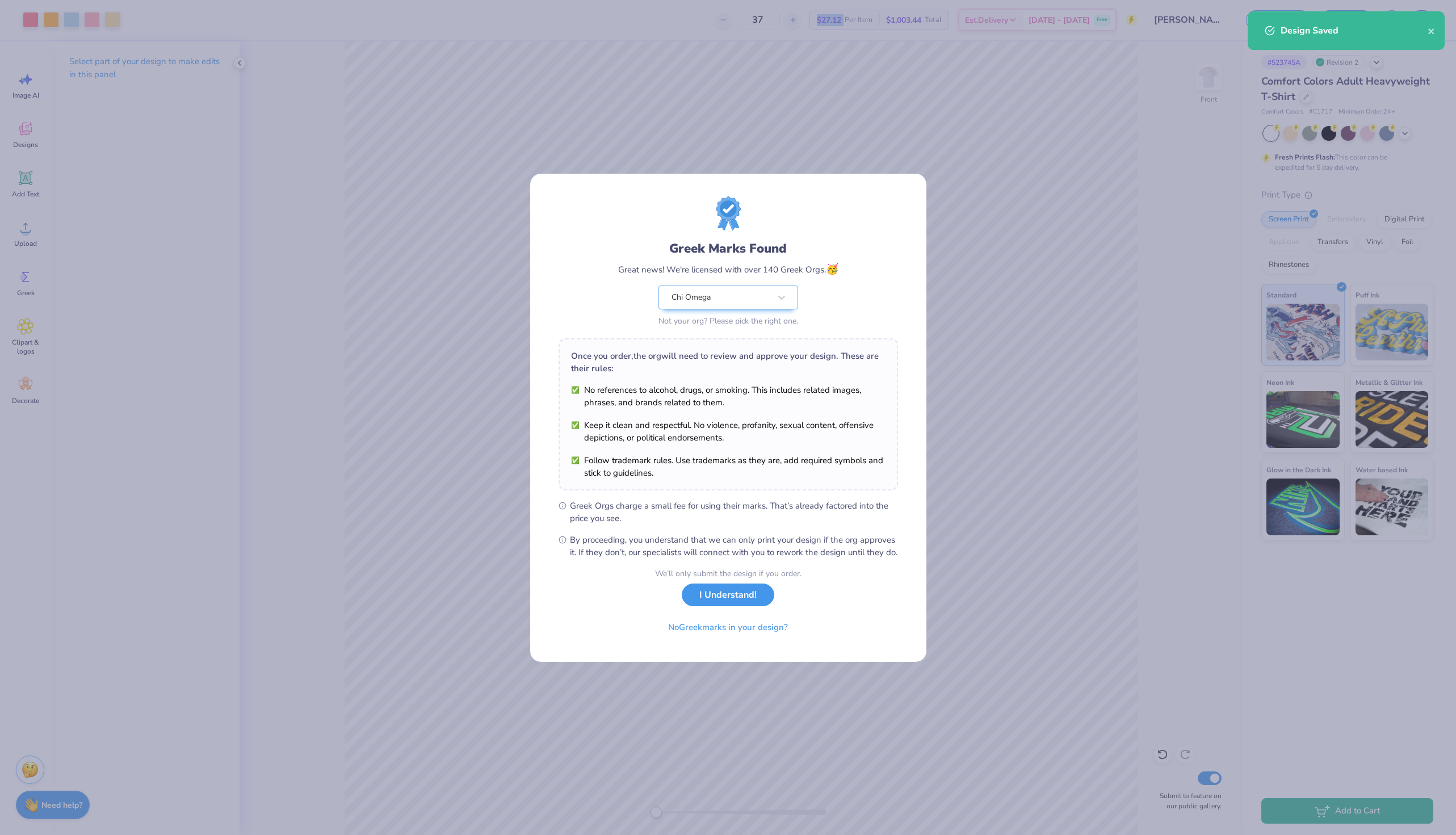
click at [756, 601] on button "I Understand!" at bounding box center [728, 595] width 92 height 23
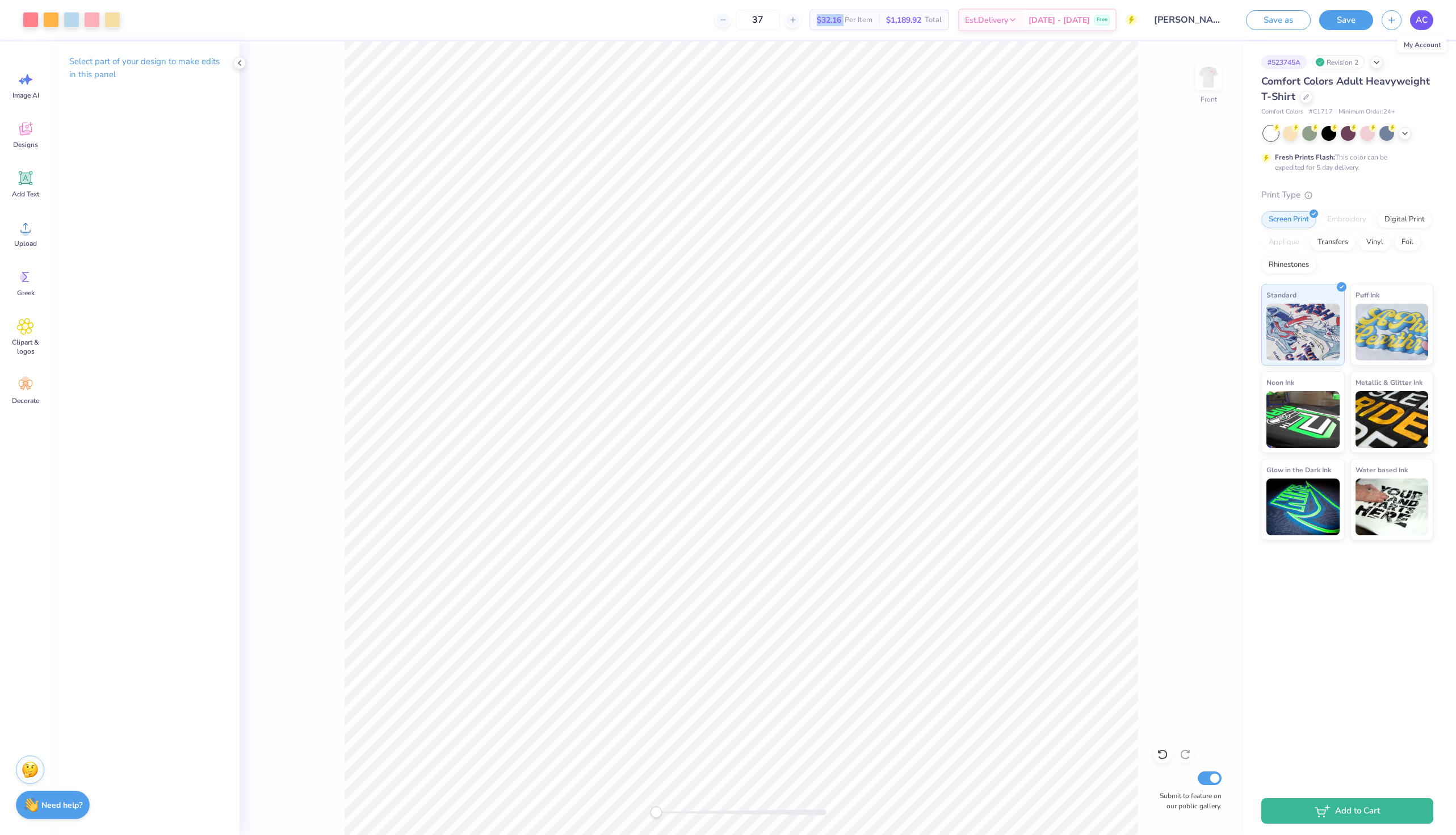
click at [1415, 23] on span "AC" at bounding box center [1422, 20] width 12 height 13
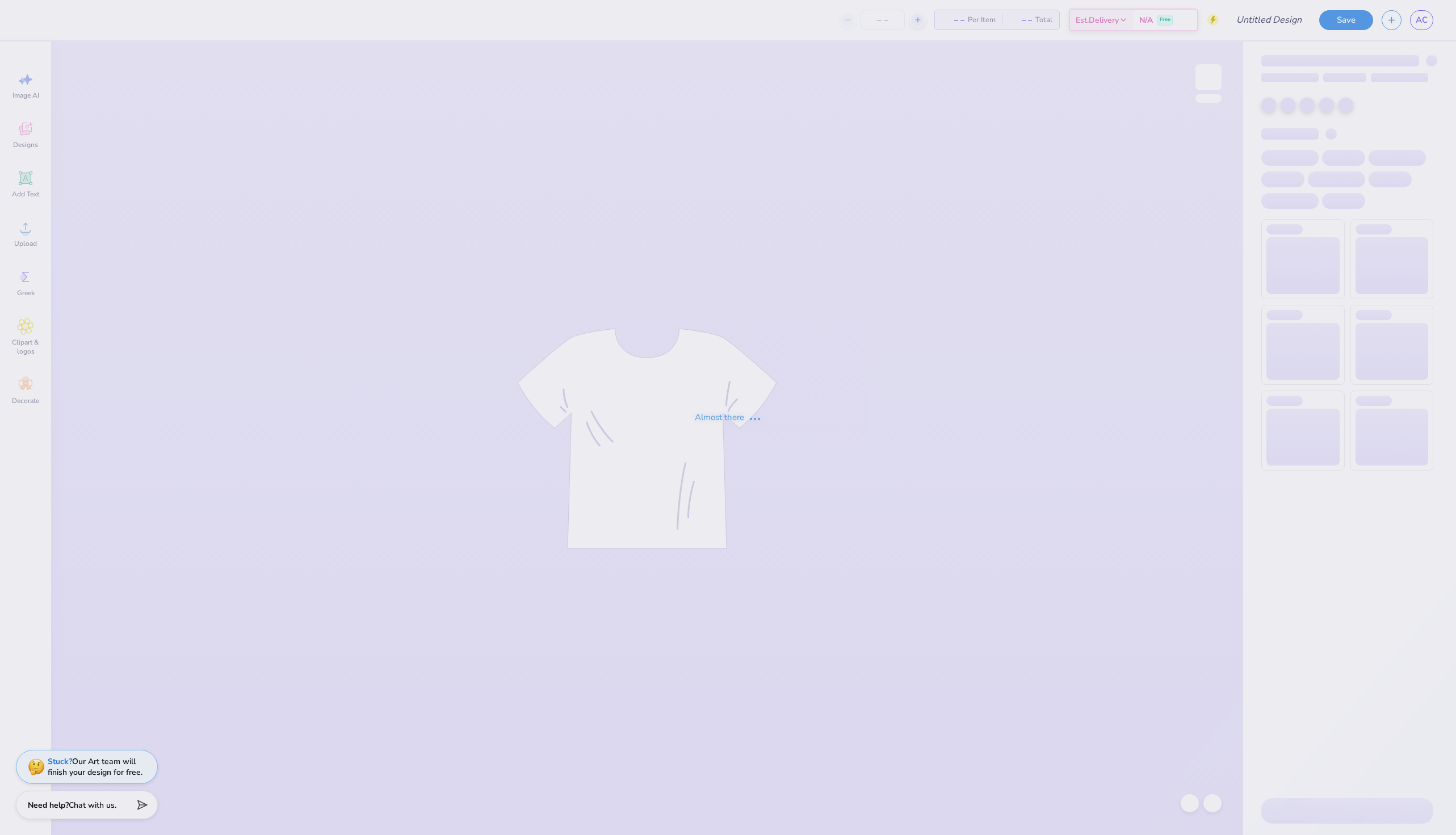
type input "[PERSON_NAME] : [GEOGRAPHIC_DATA][US_STATE]: [US_STATE][GEOGRAPHIC_DATA]"
type input "37"
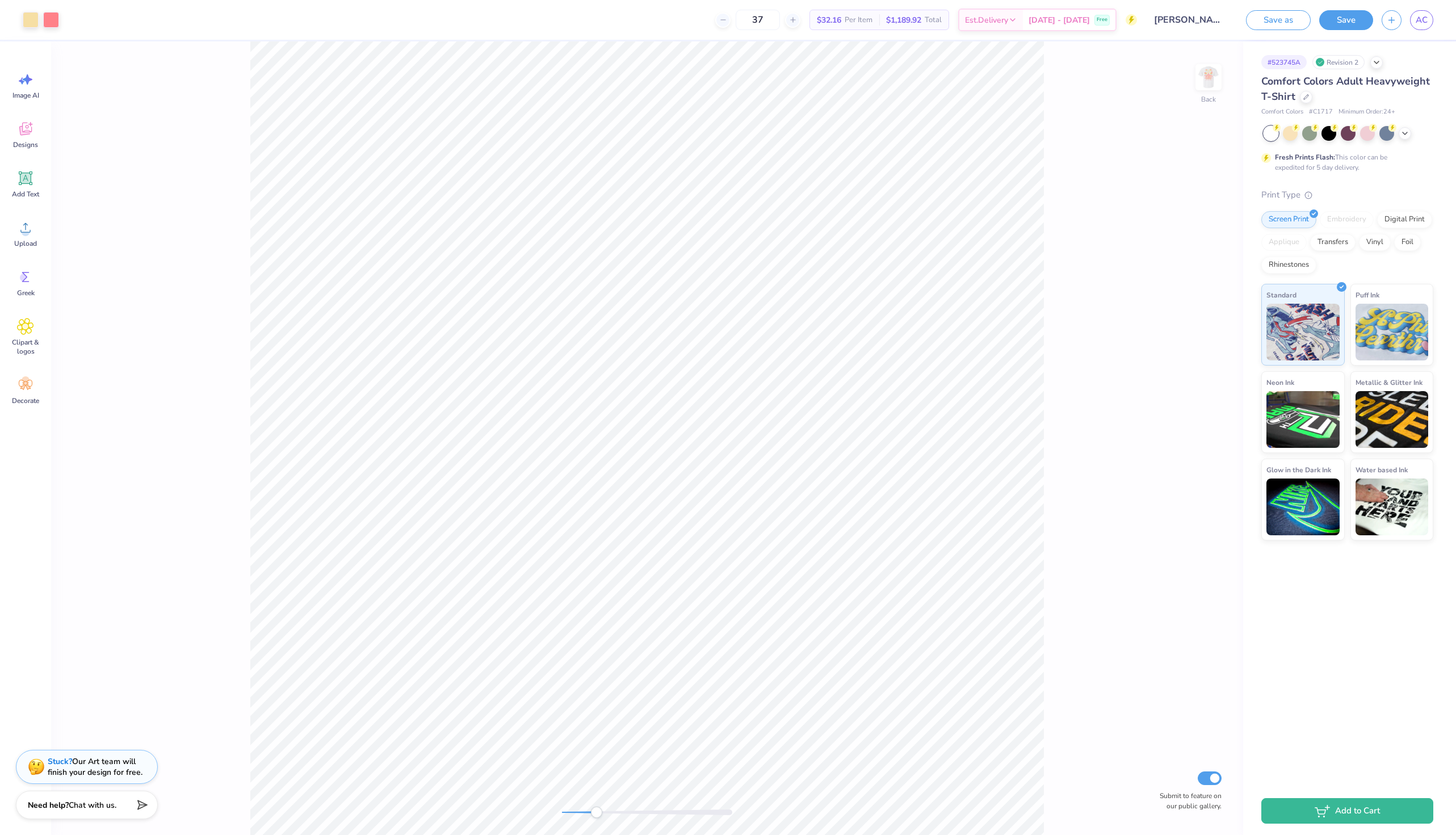
click at [597, 805] on div "Back Submit to feature on our public gallery." at bounding box center [647, 438] width 1192 height 794
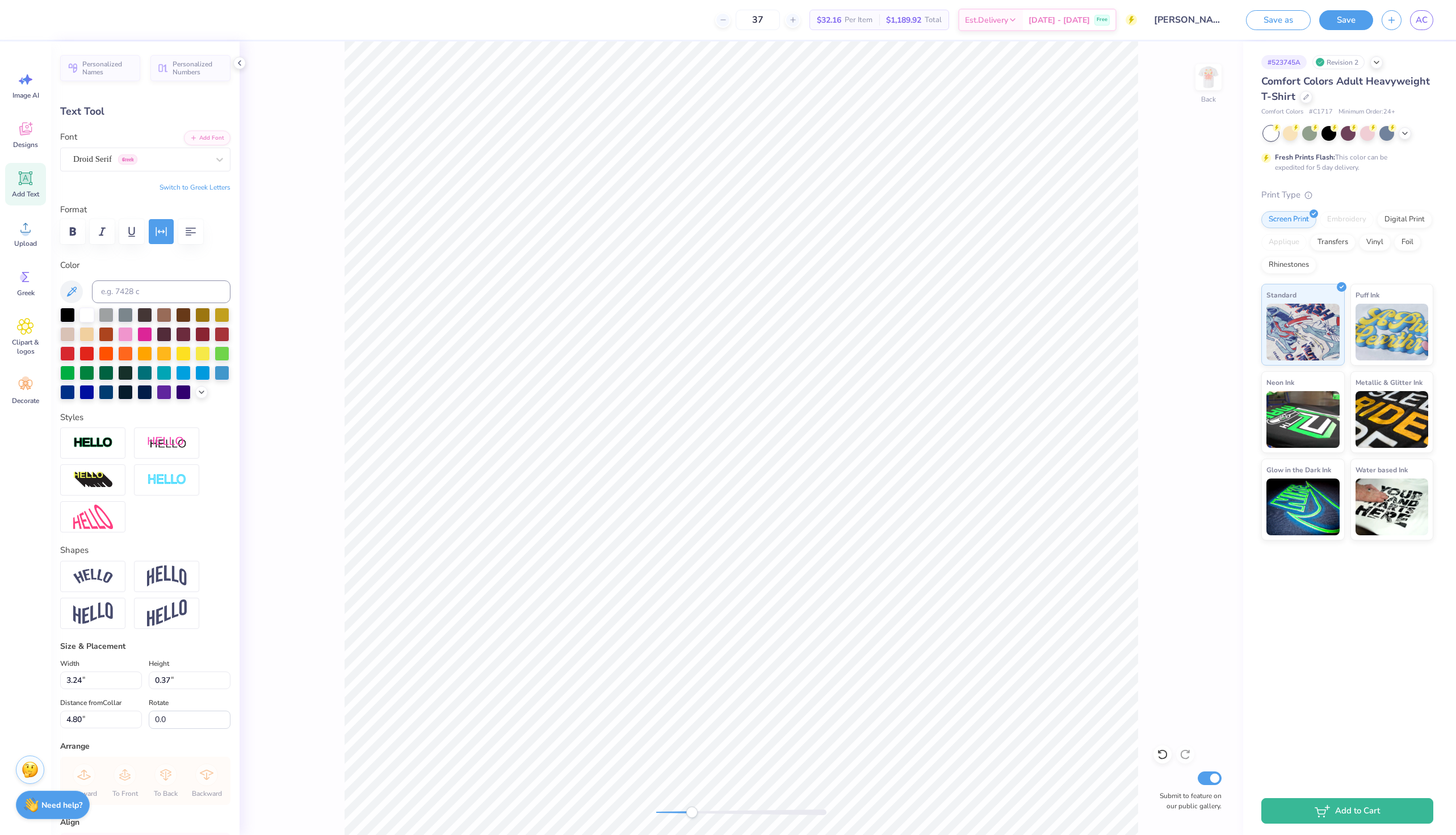
scroll to position [0, 2]
type textarea "[DATE] '25"
click at [165, 237] on icon "button" at bounding box center [161, 232] width 14 height 14
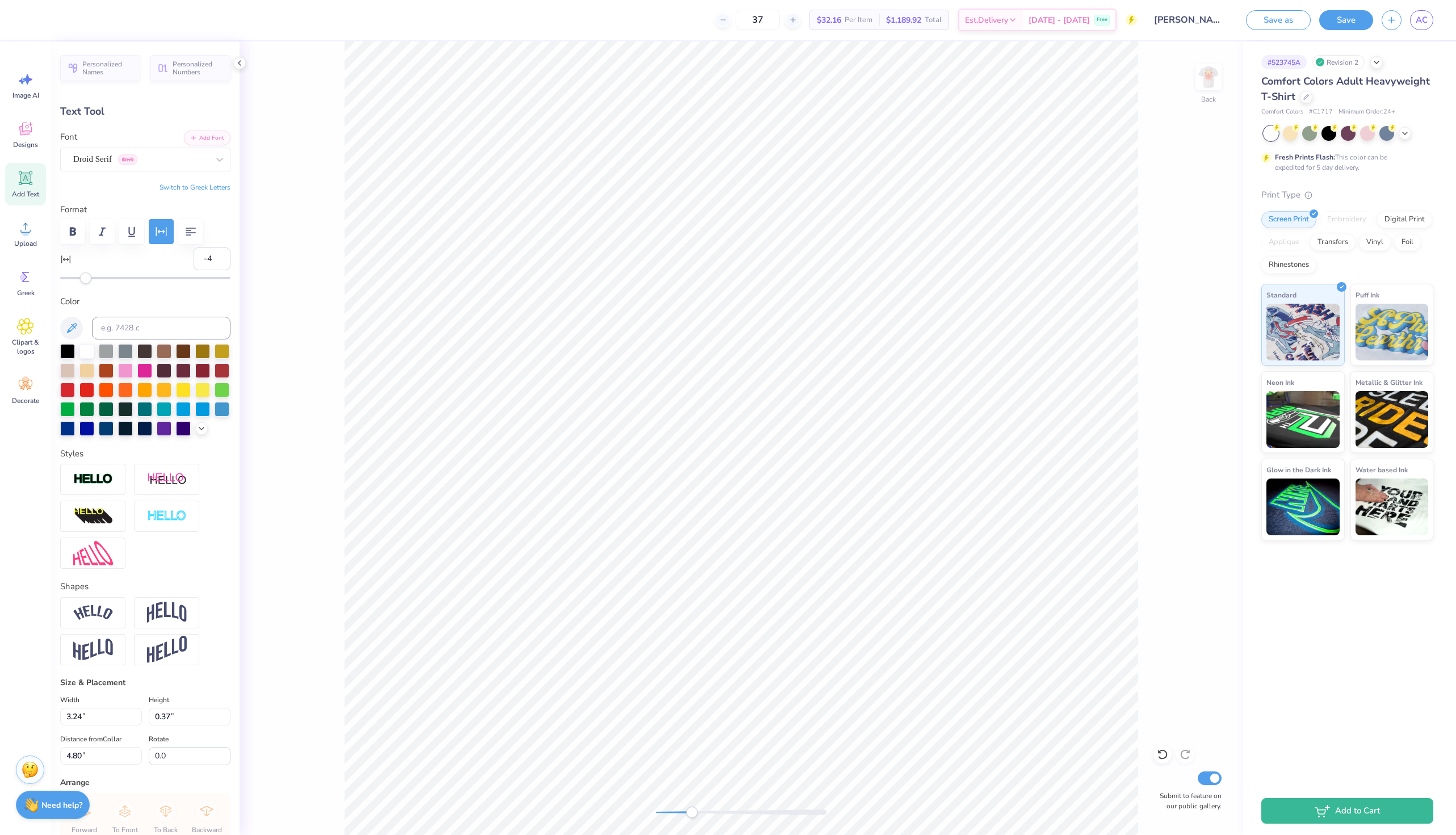
type input "-5"
drag, startPoint x: 113, startPoint y: 273, endPoint x: 82, endPoint y: 273, distance: 31.0
click at [82, 273] on div "Accessibility label" at bounding box center [82, 278] width 11 height 11
type input "-3"
click at [84, 273] on div "Accessibility label" at bounding box center [82, 278] width 11 height 11
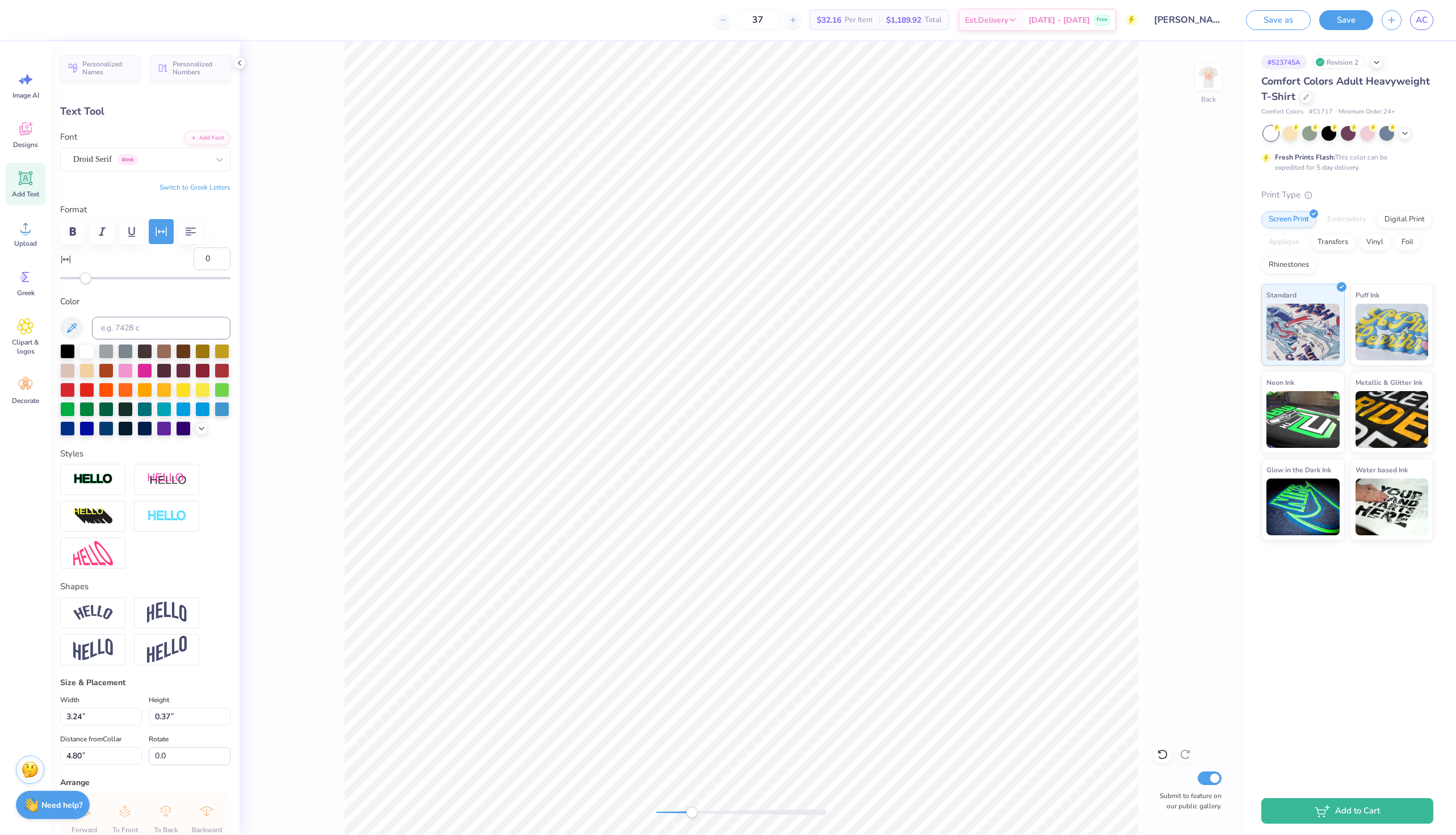
type input "1"
click at [90, 273] on div "Accessibility label" at bounding box center [90, 278] width 11 height 11
type input "8"
drag, startPoint x: 90, startPoint y: 273, endPoint x: 99, endPoint y: 273, distance: 9.0
click at [99, 273] on div "Accessibility label" at bounding box center [100, 278] width 11 height 11
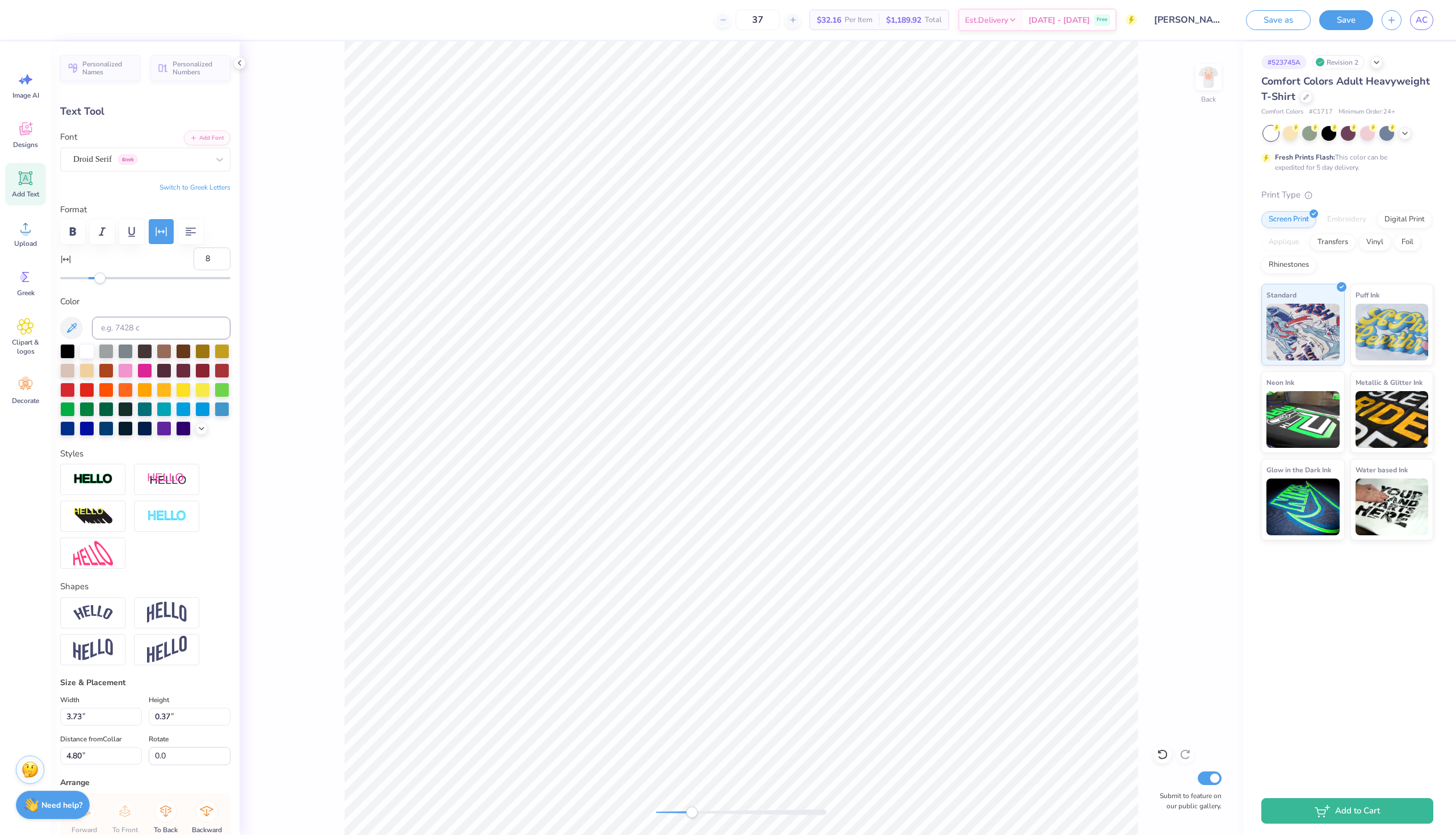
type input "3.54"
type input "0.35"
drag, startPoint x: 691, startPoint y: 811, endPoint x: 655, endPoint y: 806, distance: 36.3
click at [655, 807] on div "Accessibility label" at bounding box center [656, 812] width 11 height 11
drag, startPoint x: 670, startPoint y: 812, endPoint x: 692, endPoint y: 810, distance: 22.1
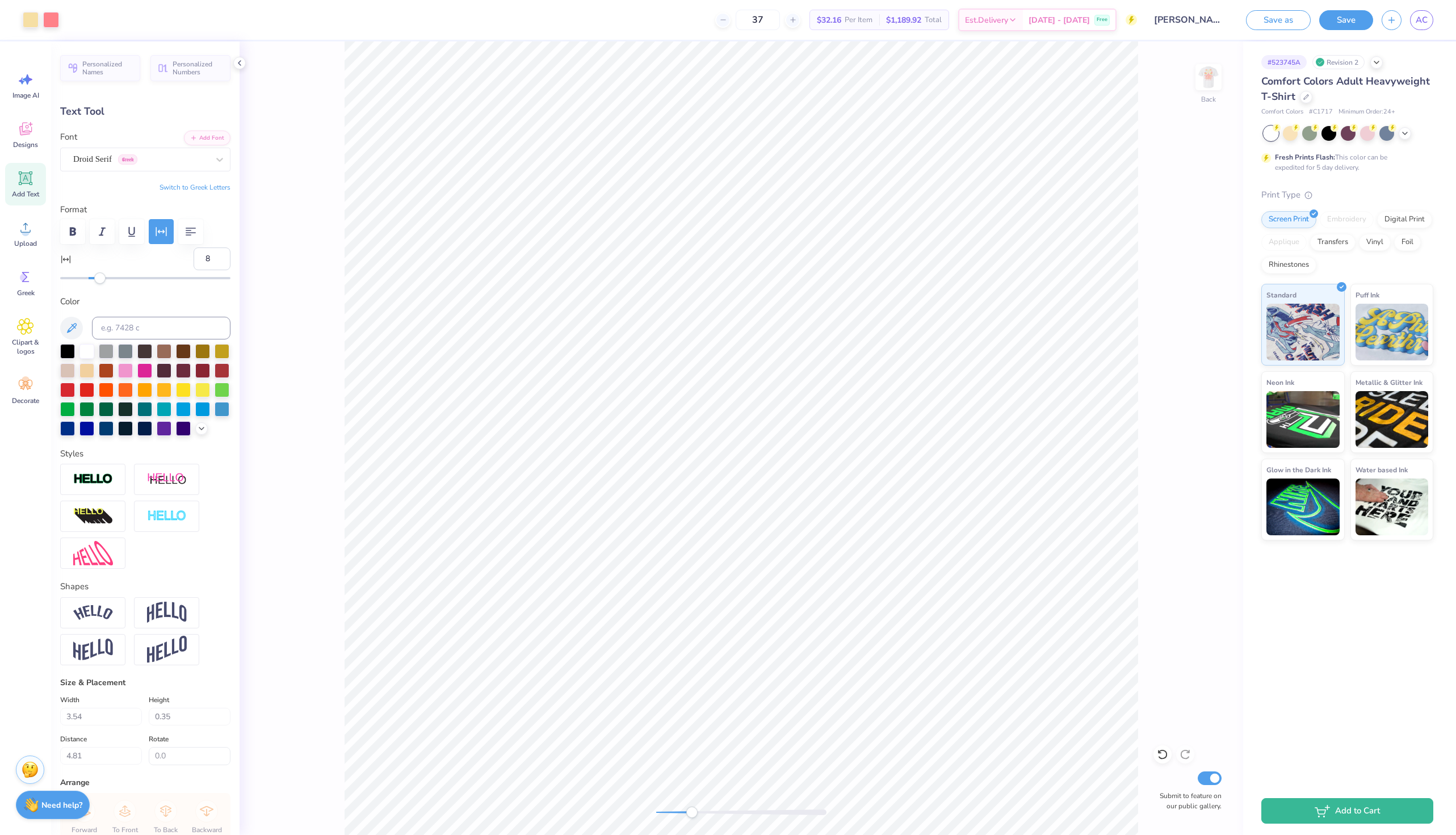
click at [692, 810] on div at bounding box center [741, 812] width 170 height 5
type input "4.82"
type textarea "[DATE]"
type input "4.01"
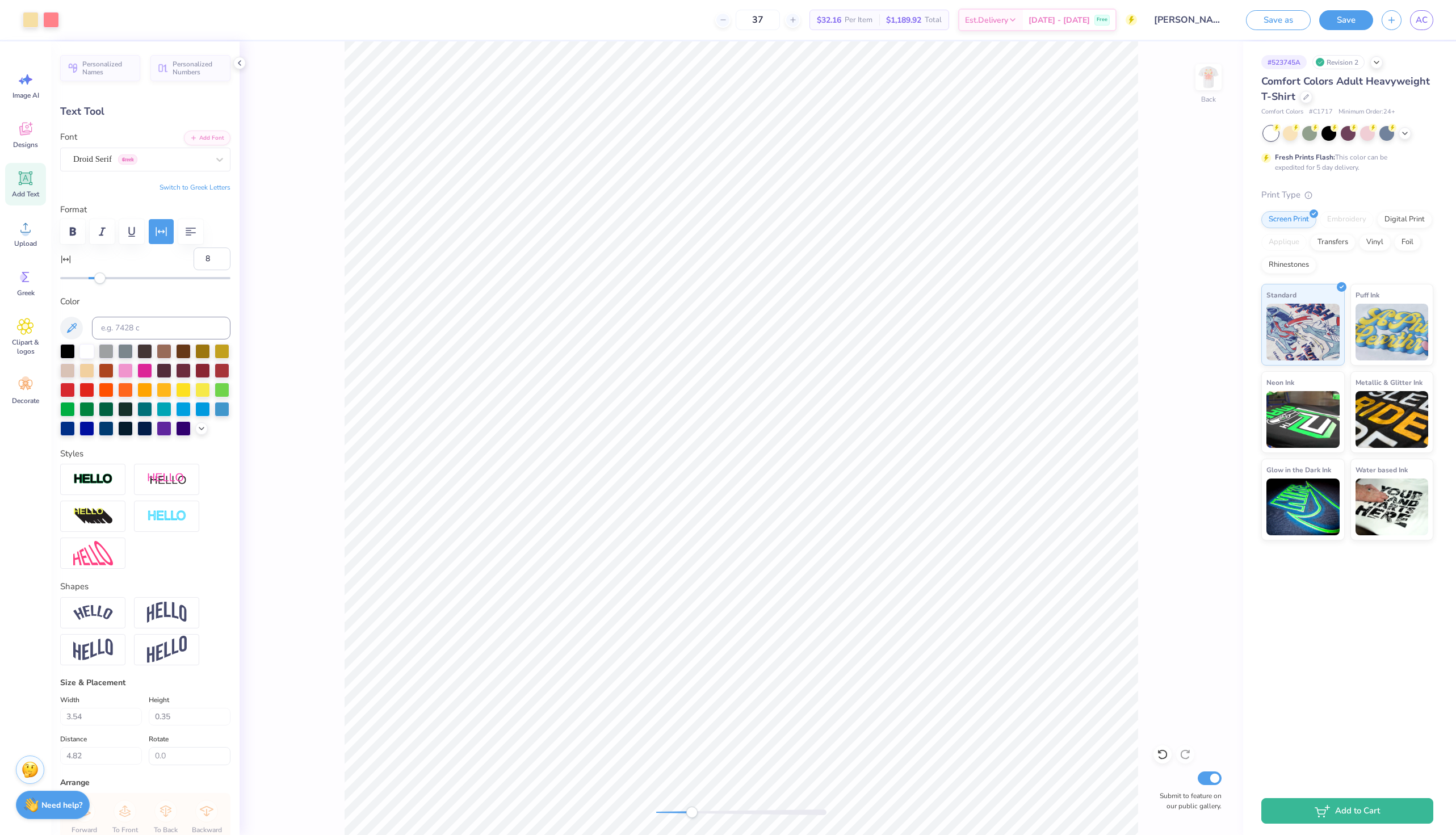
type input "4.81"
click at [210, 257] on input "8" at bounding box center [212, 259] width 37 height 23
click at [219, 261] on input "7" at bounding box center [212, 259] width 37 height 23
click at [219, 261] on input "6" at bounding box center [212, 259] width 37 height 23
click at [219, 261] on input "5" at bounding box center [212, 259] width 37 height 23
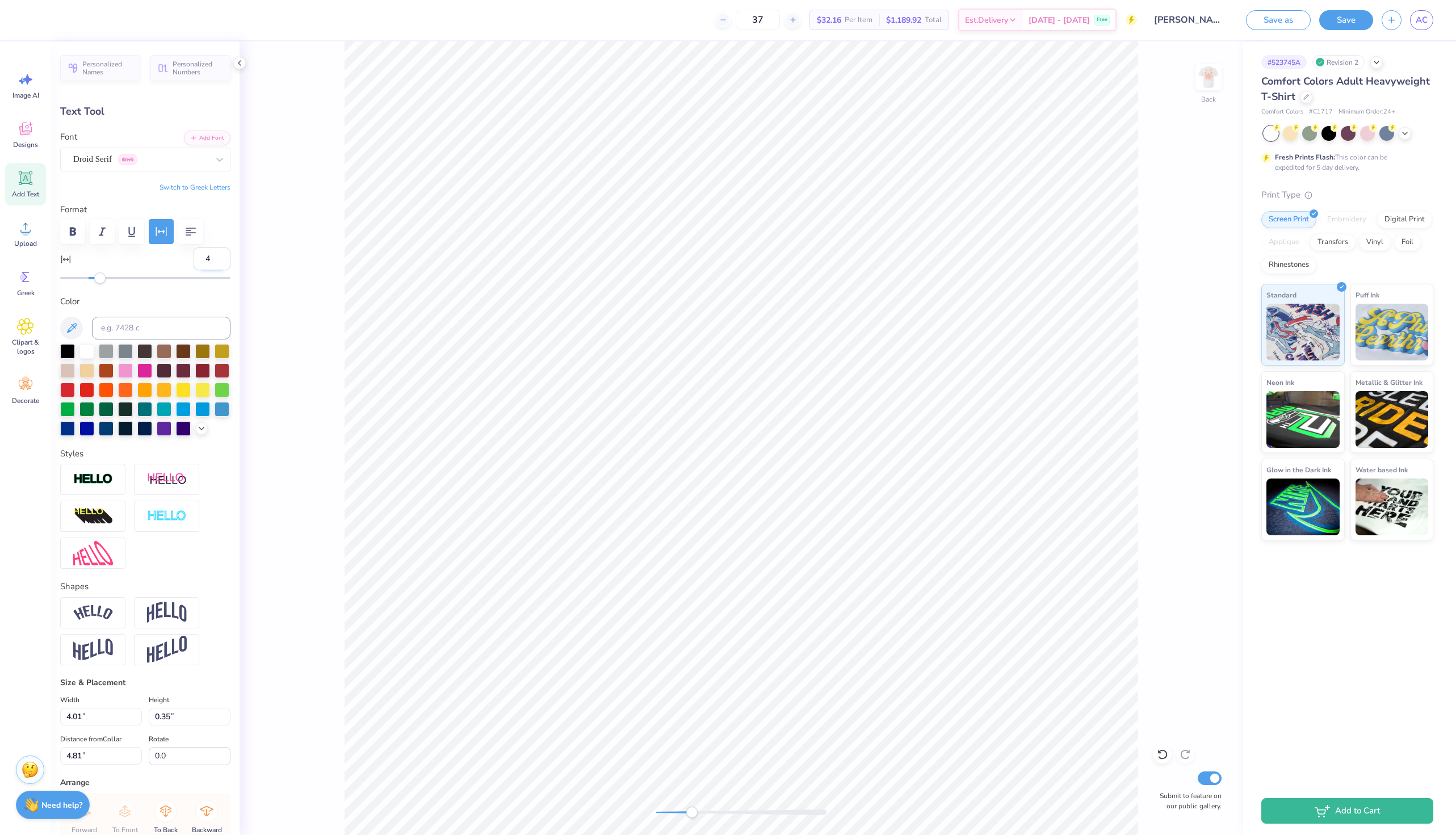
click at [219, 261] on input "4" at bounding box center [212, 259] width 37 height 23
click at [219, 261] on input "3" at bounding box center [212, 259] width 37 height 23
click at [219, 261] on input "2" at bounding box center [212, 259] width 37 height 23
click at [219, 261] on input "1" at bounding box center [212, 259] width 37 height 23
type input "0"
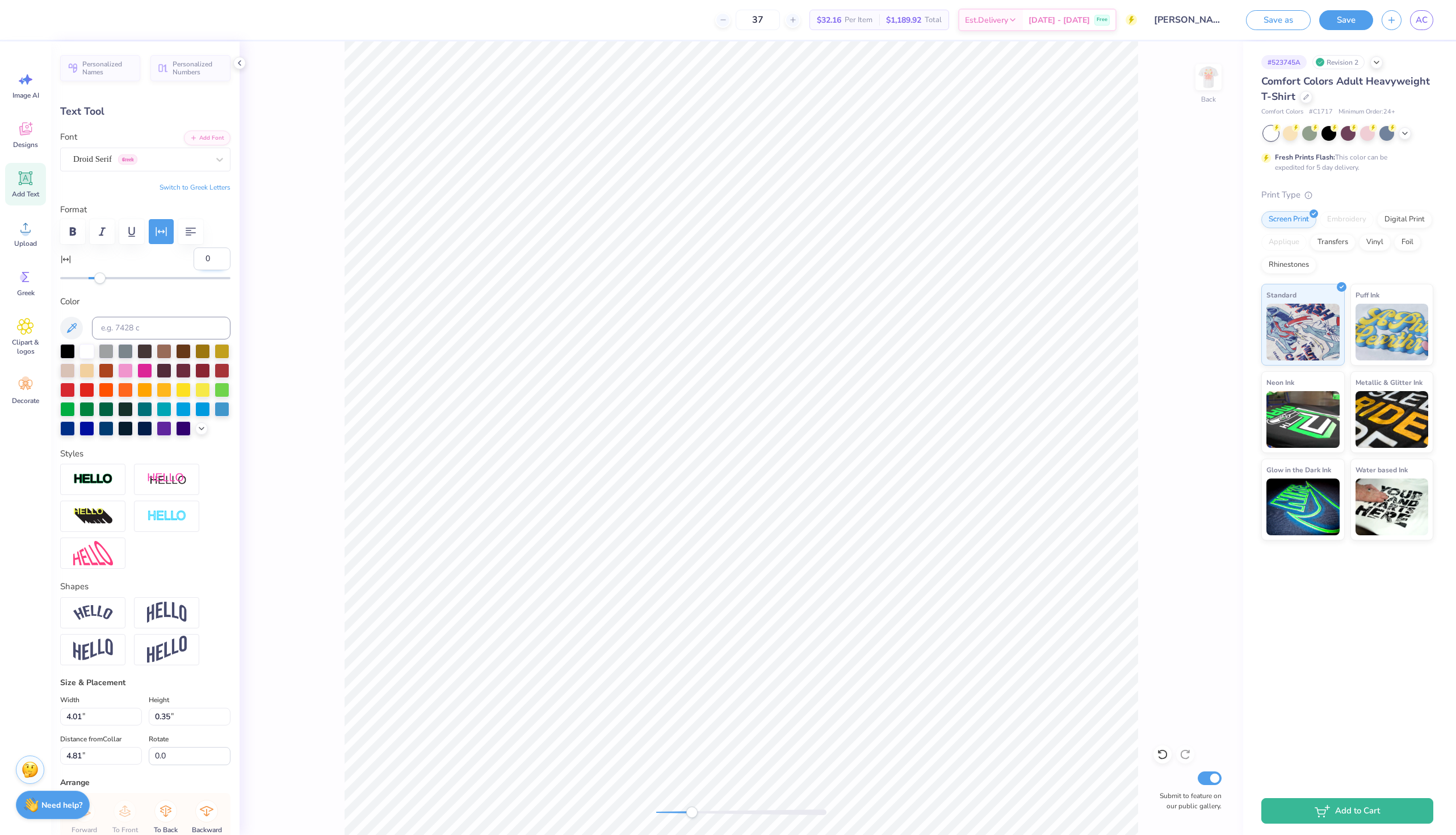
click at [219, 261] on input "0" at bounding box center [212, 259] width 37 height 23
type input "3.43"
type input "0.34"
type input "4.82"
click at [652, 807] on div "Back Submit to feature on our public gallery." at bounding box center [741, 438] width 1004 height 794
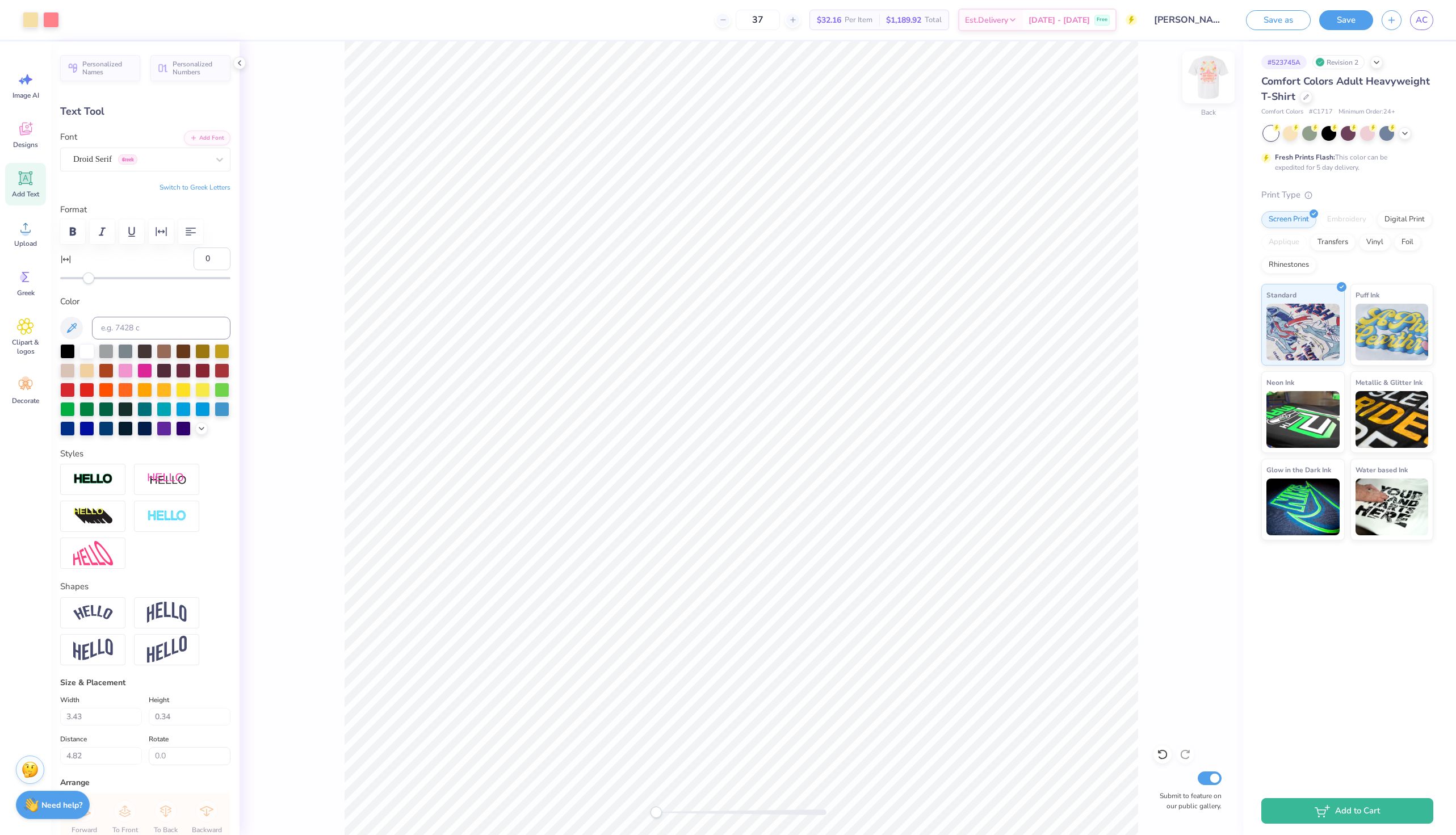
click at [1208, 84] on img at bounding box center [1208, 77] width 45 height 45
click at [1208, 78] on img at bounding box center [1208, 77] width 45 height 45
drag, startPoint x: 1262, startPoint y: 80, endPoint x: 1295, endPoint y: 92, distance: 35.1
click at [1295, 92] on div "Comfort Colors Adult Heavyweight T-Shirt" at bounding box center [1347, 88] width 172 height 30
copy span "Comfort Colors Adult Heavyweight T-Shirt"
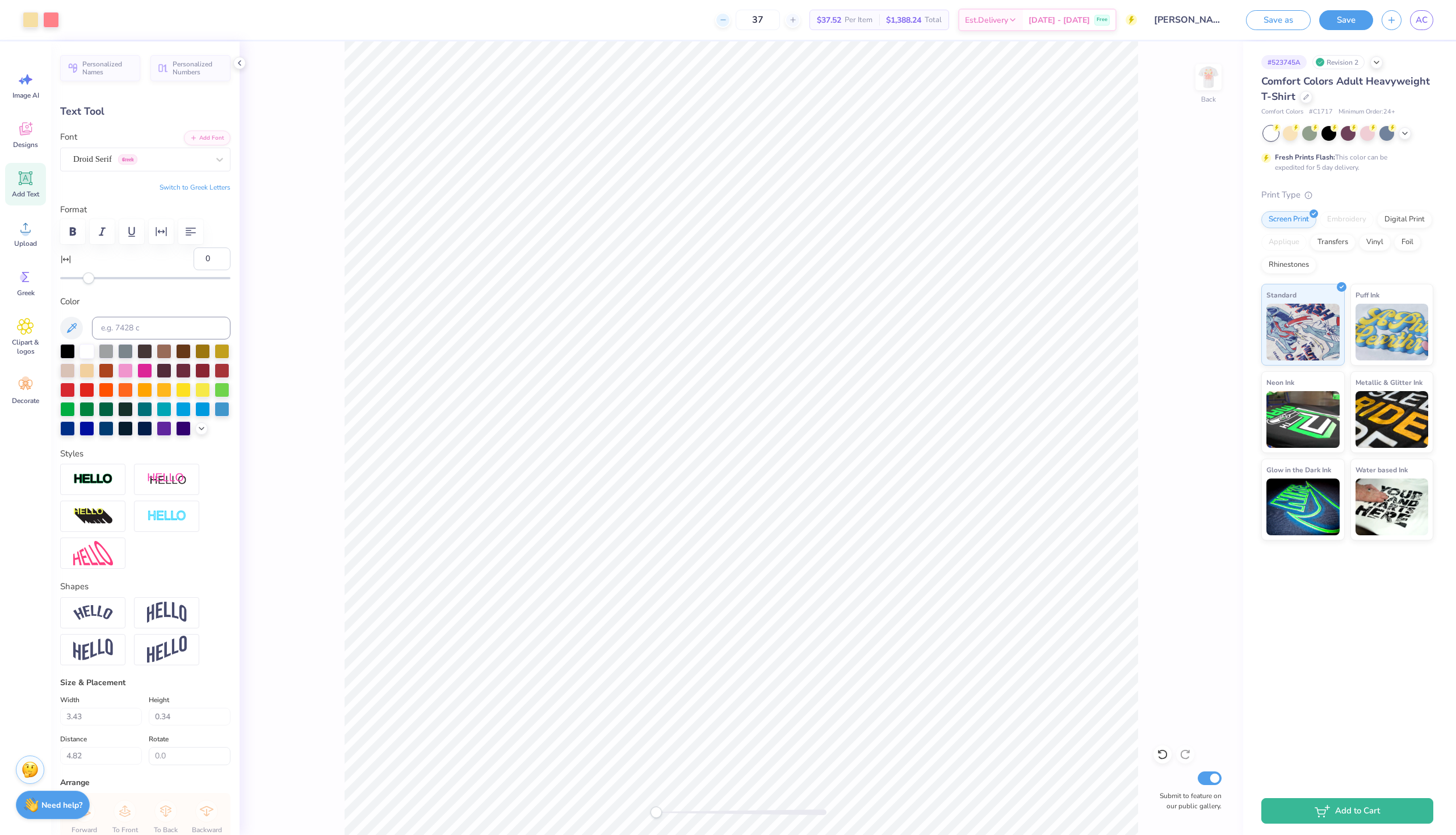
click at [727, 20] on icon at bounding box center [723, 20] width 8 height 8
click at [797, 18] on icon at bounding box center [793, 20] width 8 height 8
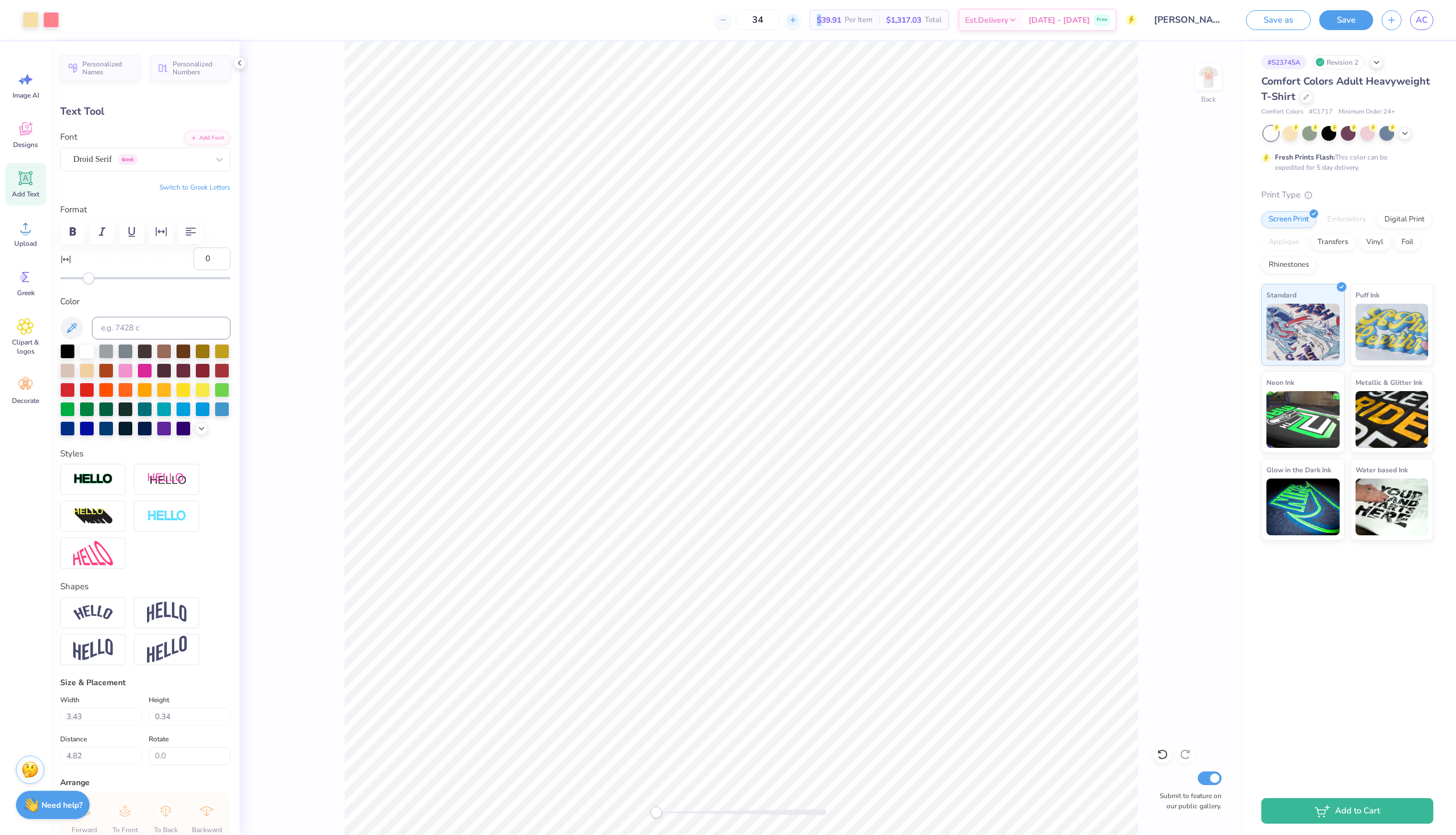
click at [797, 18] on icon at bounding box center [793, 20] width 8 height 8
click at [794, 20] on line at bounding box center [792, 20] width 5 height 0
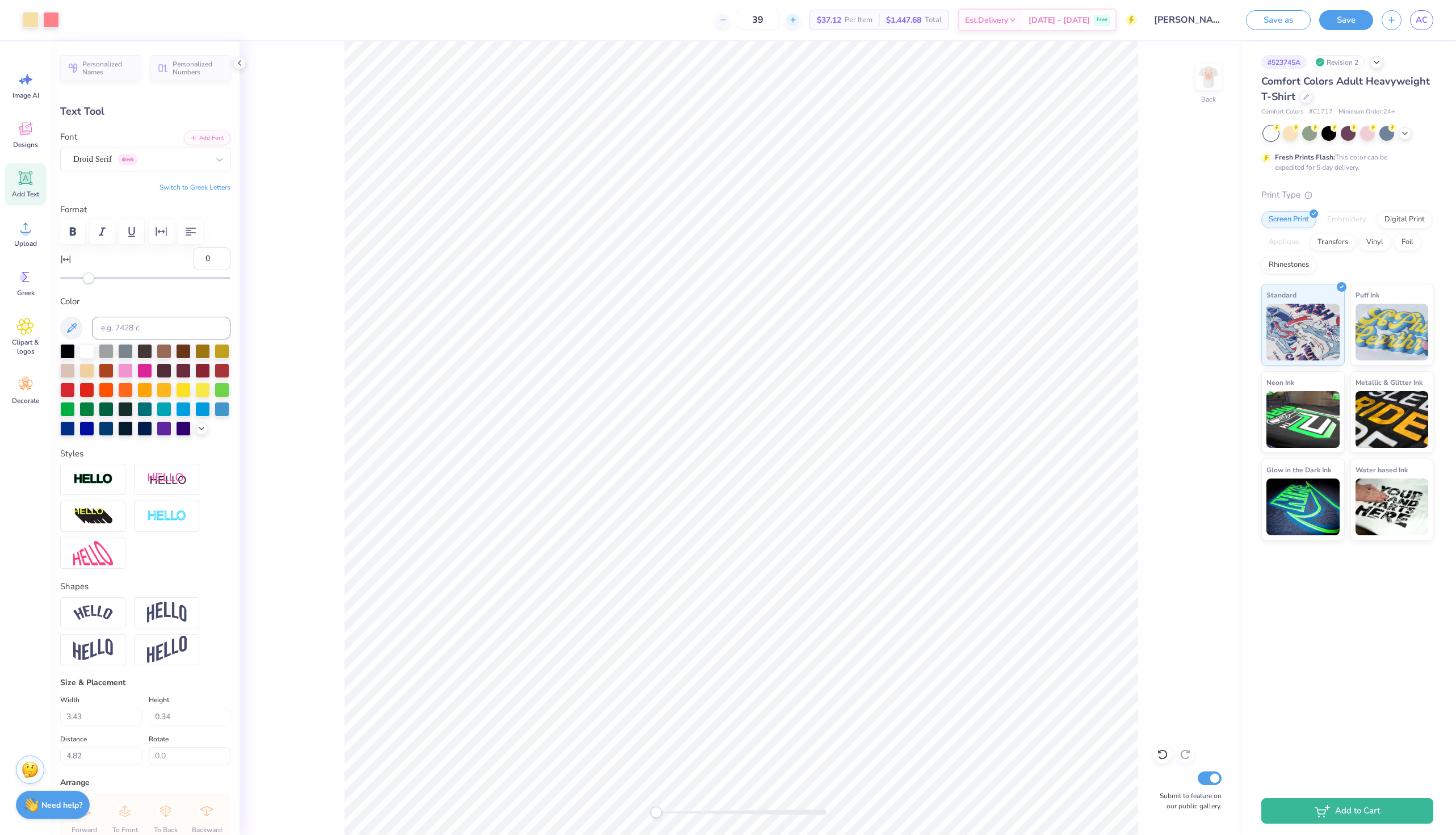
click at [794, 20] on line at bounding box center [792, 20] width 5 height 0
click at [780, 20] on input "41" at bounding box center [758, 20] width 45 height 20
click at [794, 20] on line at bounding box center [792, 20] width 5 height 0
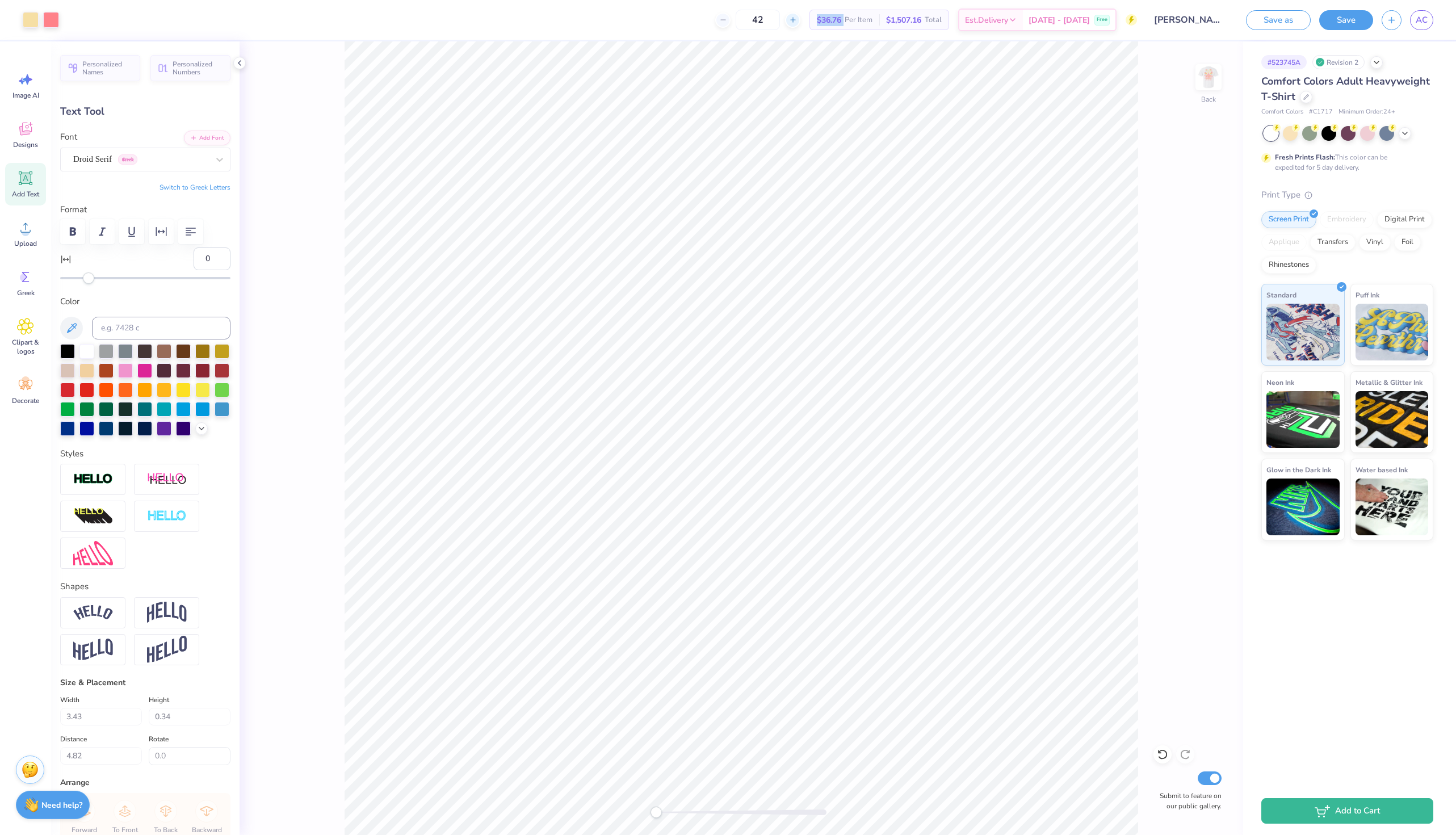
click at [794, 20] on line at bounding box center [792, 20] width 5 height 0
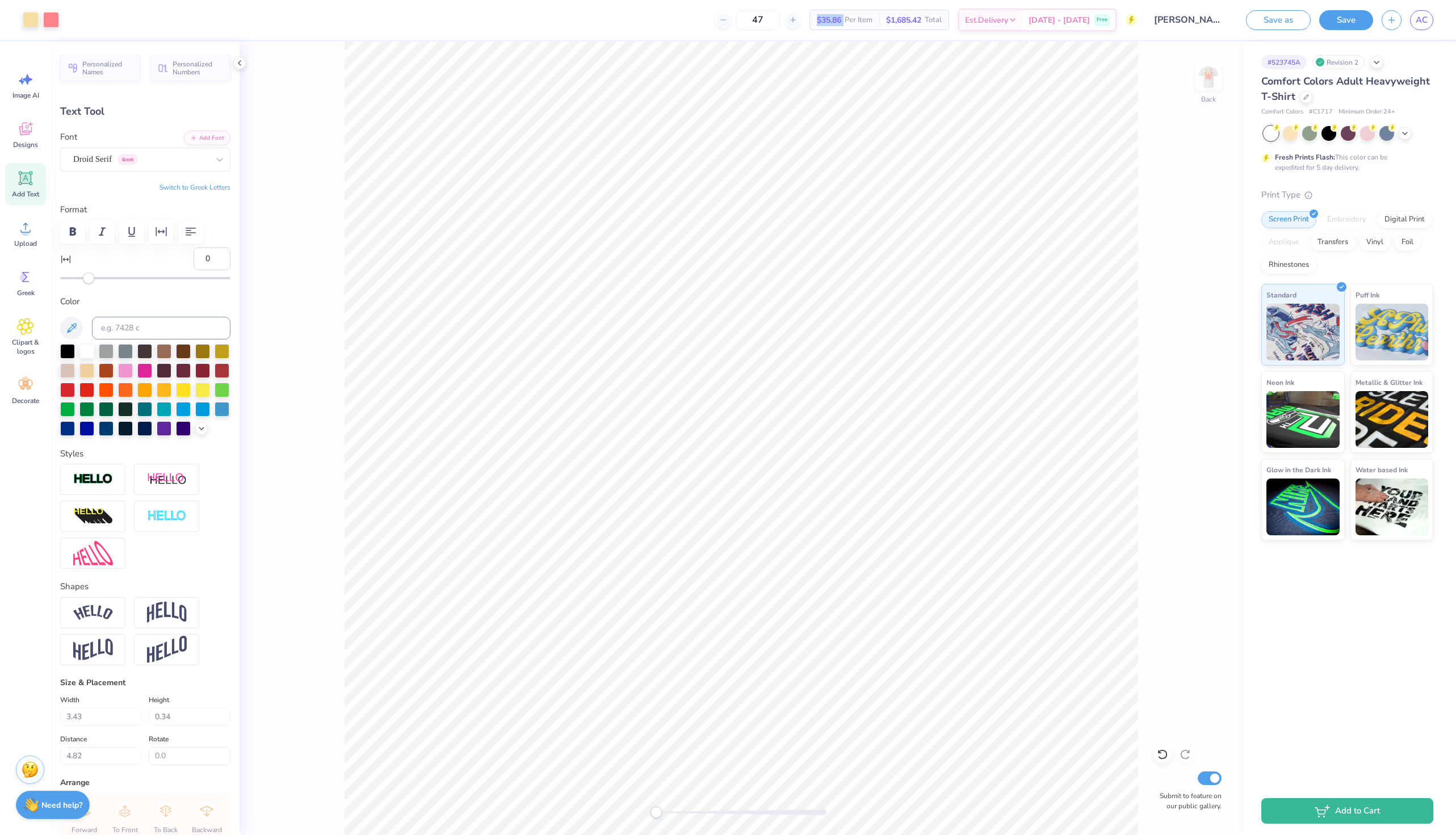
click at [841, 21] on span "$35.86" at bounding box center [829, 20] width 24 height 12
click at [832, 9] on div "47 $35.86 Per Item $1,685.42 Total Est. Delivery [DATE] - [DATE] Free" at bounding box center [602, 20] width 1069 height 40
click at [1211, 77] on img at bounding box center [1208, 77] width 45 height 45
click at [1211, 81] on img at bounding box center [1208, 77] width 45 height 45
click at [1208, 81] on img at bounding box center [1208, 77] width 45 height 45
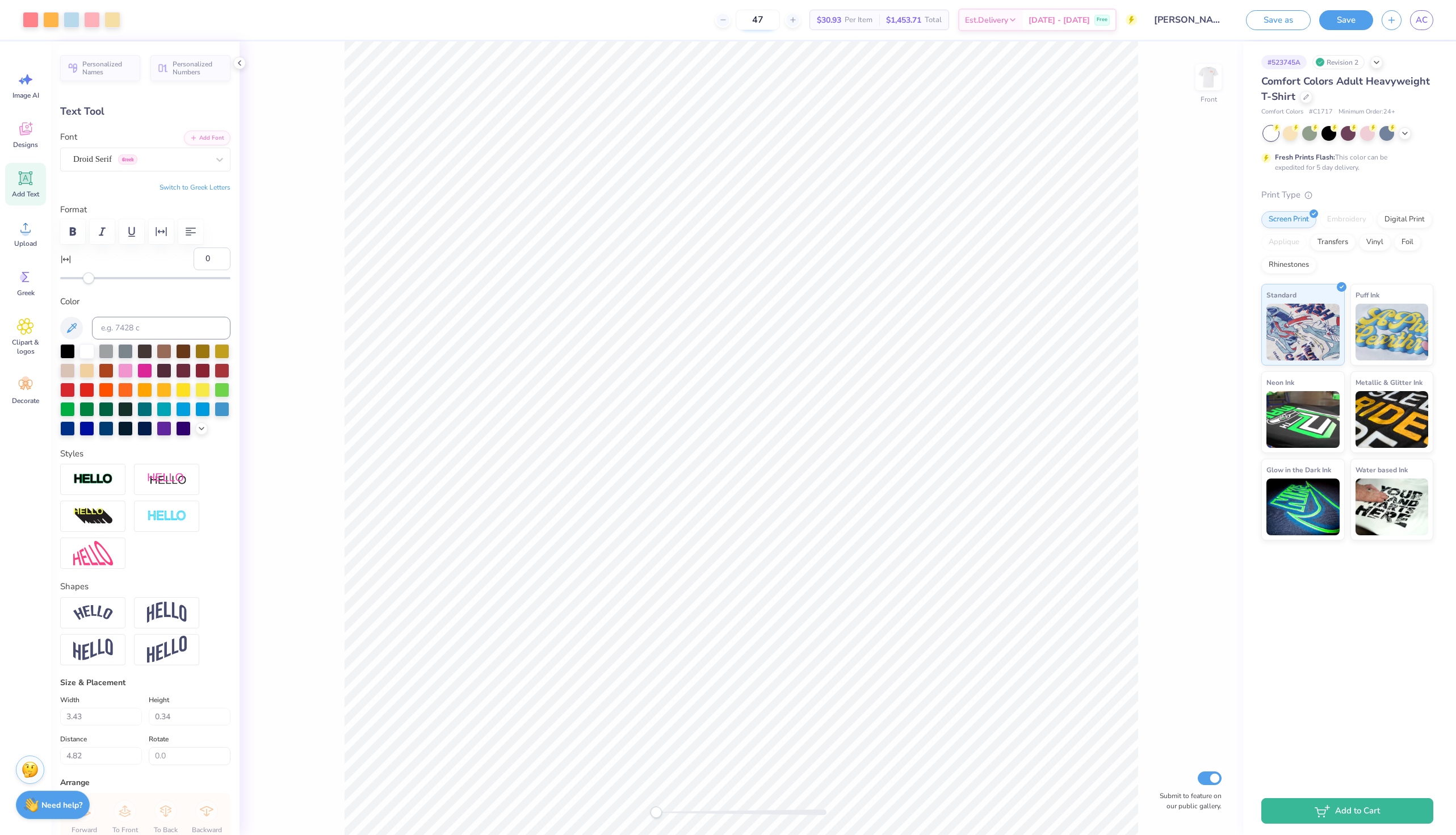
click at [780, 16] on input "47" at bounding box center [758, 20] width 45 height 20
type input "4"
click at [797, 22] on icon at bounding box center [793, 20] width 8 height 8
click at [727, 22] on icon at bounding box center [723, 20] width 8 height 8
click at [797, 22] on icon at bounding box center [793, 20] width 8 height 8
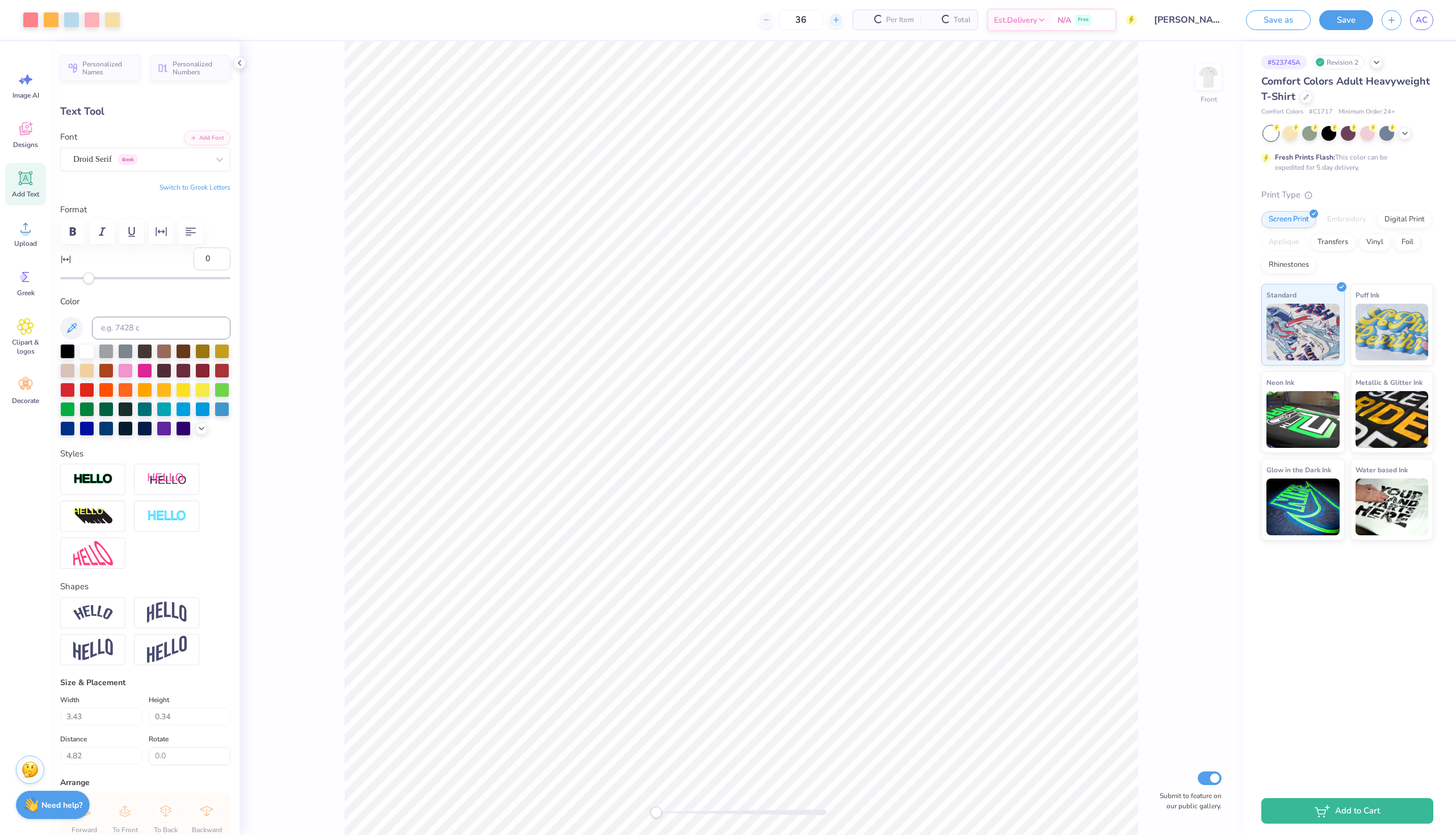
click at [819, 22] on input "36" at bounding box center [801, 20] width 45 height 20
click at [797, 20] on icon at bounding box center [793, 20] width 8 height 8
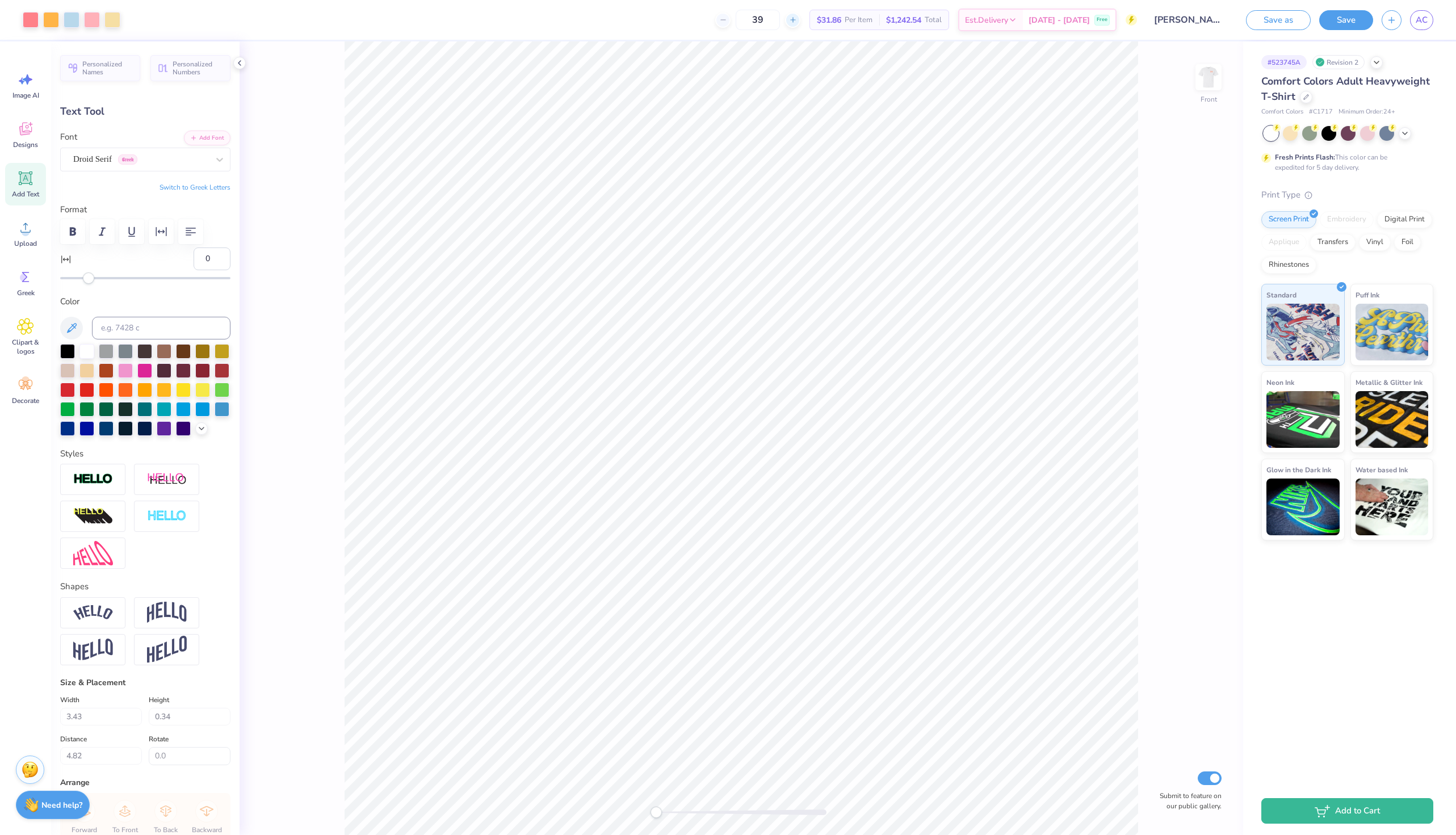
type input "40"
click at [1213, 85] on img at bounding box center [1208, 77] width 45 height 45
click at [1343, 23] on button "Save" at bounding box center [1346, 18] width 54 height 20
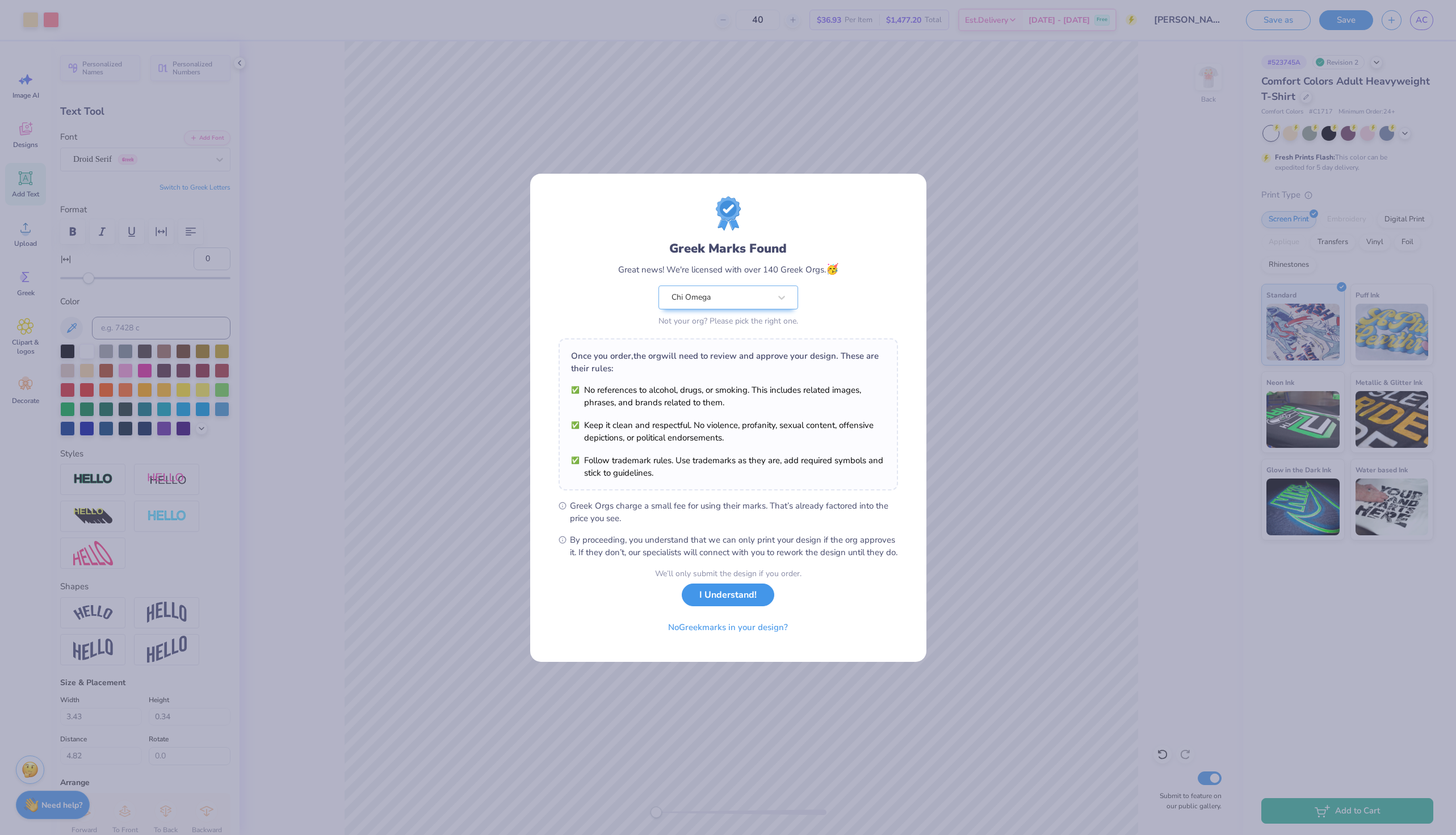
click at [758, 605] on button "I Understand!" at bounding box center [728, 595] width 92 height 23
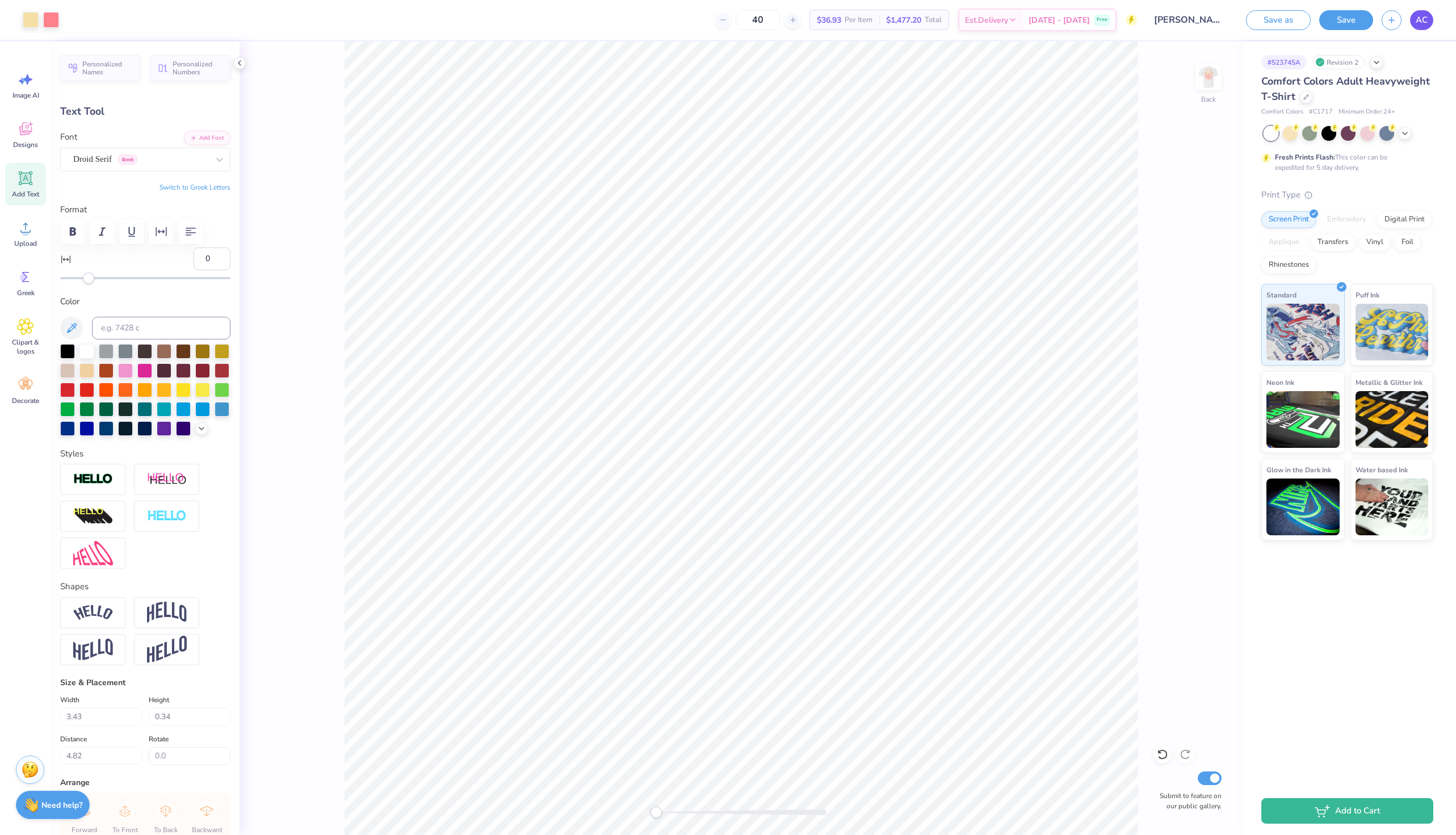
click at [1423, 20] on span "AC" at bounding box center [1422, 20] width 12 height 13
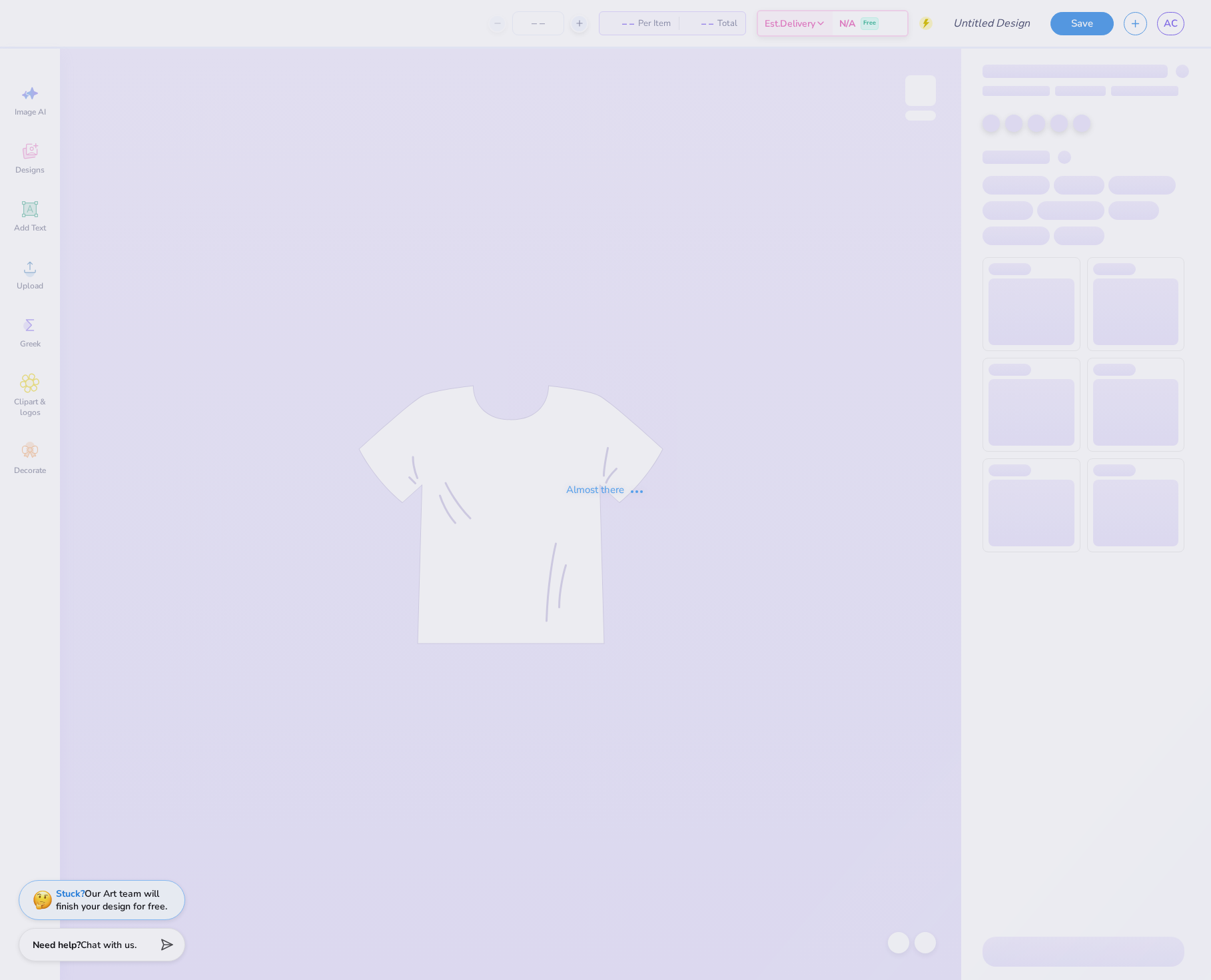
type input "[PERSON_NAME] : [GEOGRAPHIC_DATA][US_STATE]: [US_STATE][GEOGRAPHIC_DATA]"
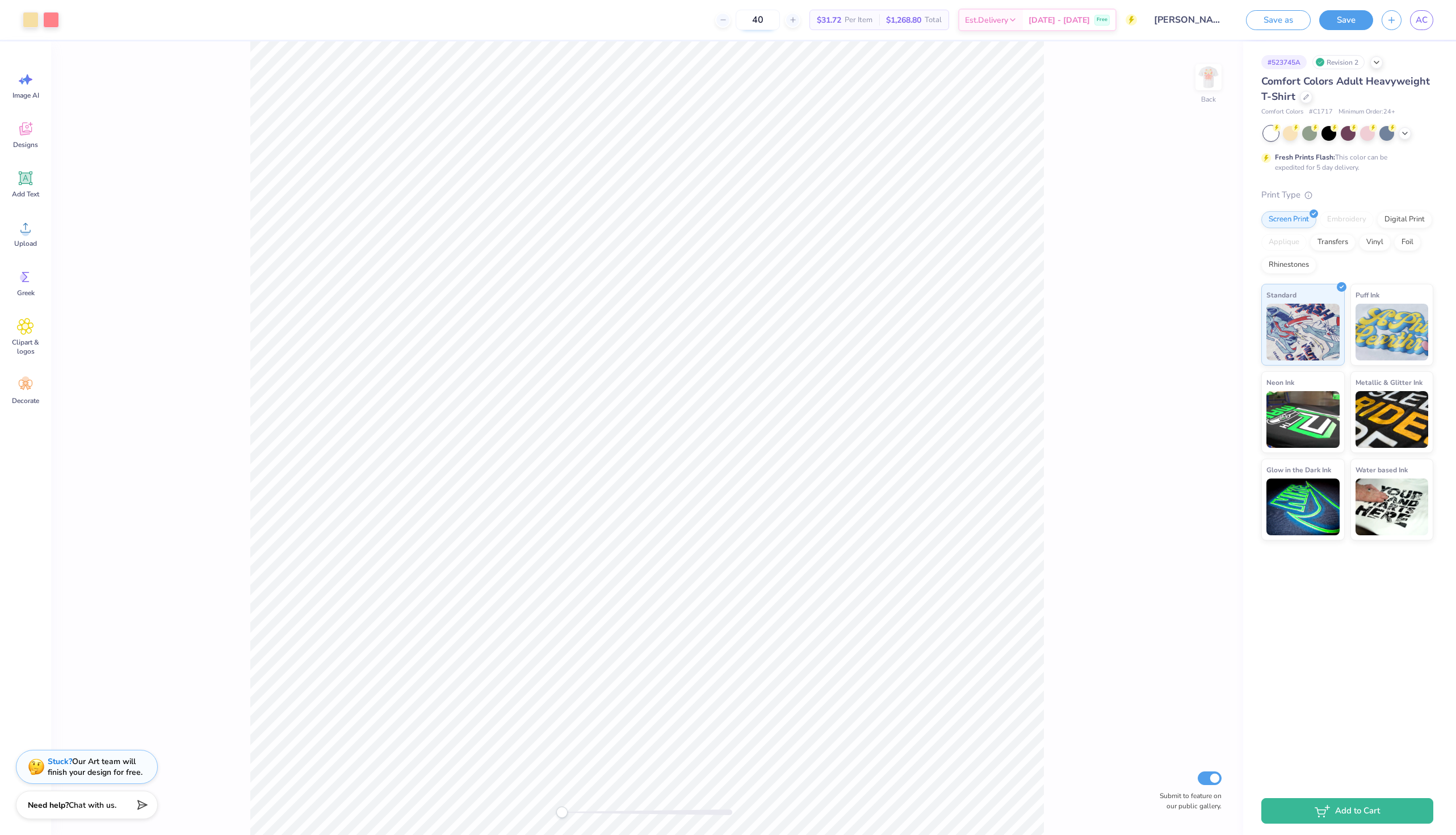
click at [780, 11] on input "40" at bounding box center [758, 20] width 45 height 20
type input "4"
type input "24"
click at [1031, 27] on link "AC" at bounding box center [1422, 20] width 23 height 20
